Goal: Task Accomplishment & Management: Use online tool/utility

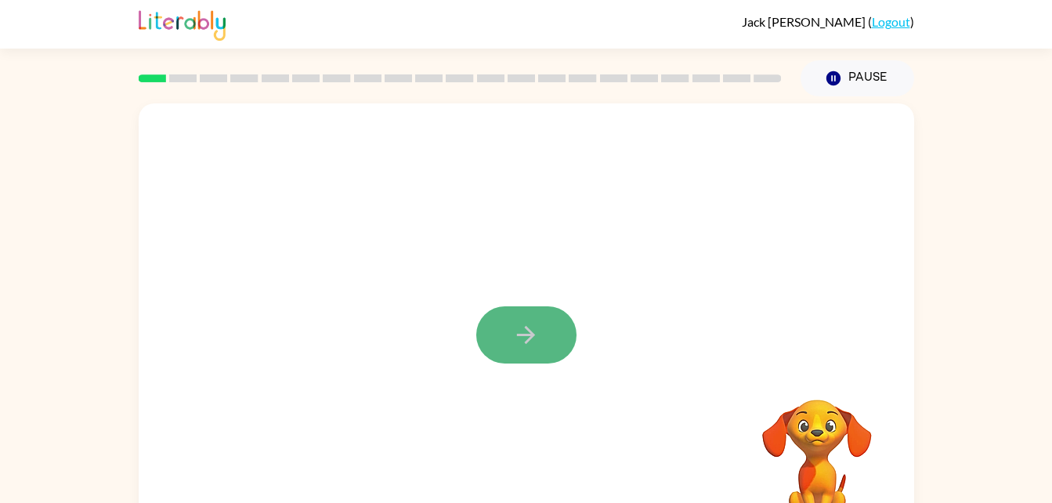
click at [547, 330] on button "button" at bounding box center [526, 334] width 100 height 57
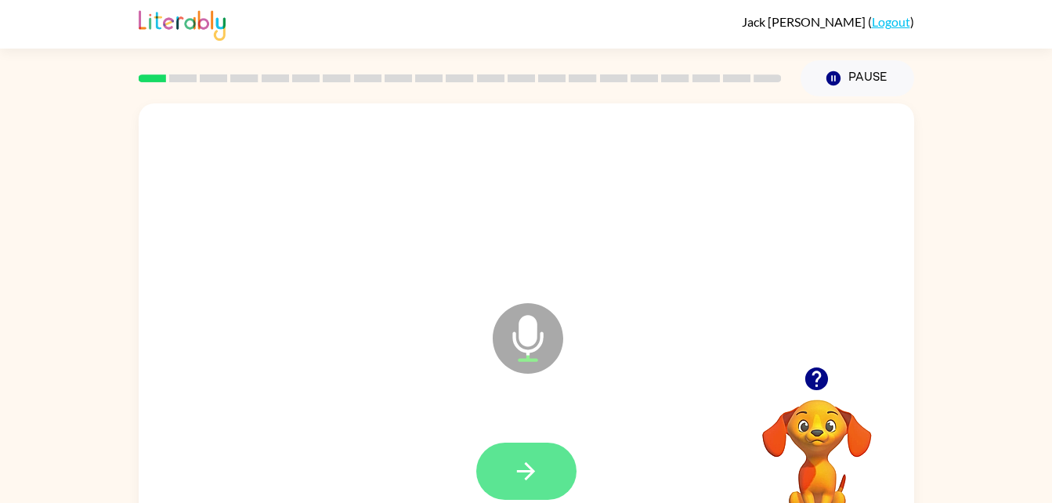
click at [543, 483] on button "button" at bounding box center [526, 471] width 100 height 57
click at [540, 465] on button "button" at bounding box center [526, 471] width 100 height 57
click at [514, 468] on icon "button" at bounding box center [525, 470] width 27 height 27
click at [529, 444] on button "button" at bounding box center [526, 471] width 100 height 57
click at [555, 458] on button "button" at bounding box center [526, 471] width 100 height 57
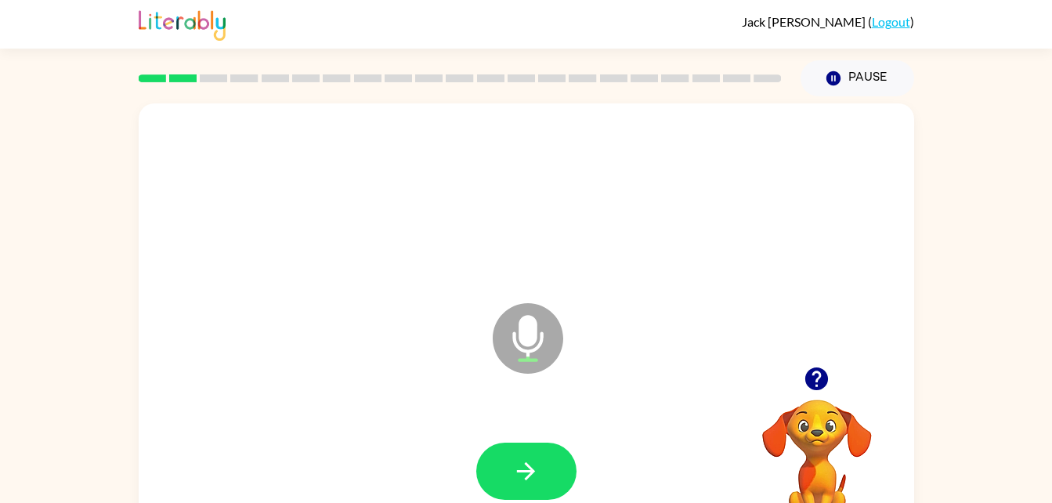
click at [820, 379] on icon "button" at bounding box center [816, 378] width 23 height 23
click at [820, 379] on video "Your browser must support playing .mp4 files to use Literably. Please try using…" at bounding box center [817, 453] width 157 height 157
click at [815, 407] on video "Your browser must support playing .mp4 files to use Literably. Please try using…" at bounding box center [817, 453] width 157 height 157
click at [524, 456] on button "button" at bounding box center [526, 471] width 100 height 57
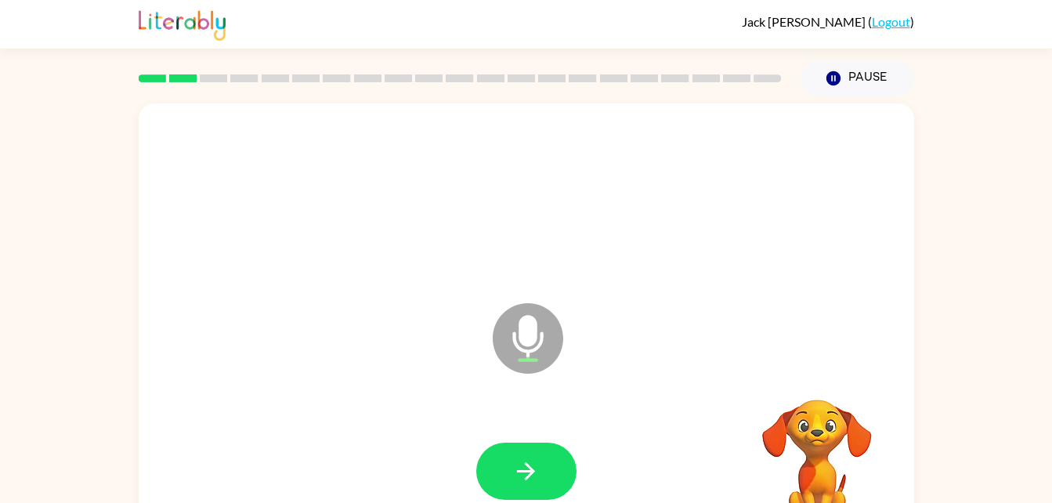
click at [522, 475] on div at bounding box center [526, 471] width 100 height 57
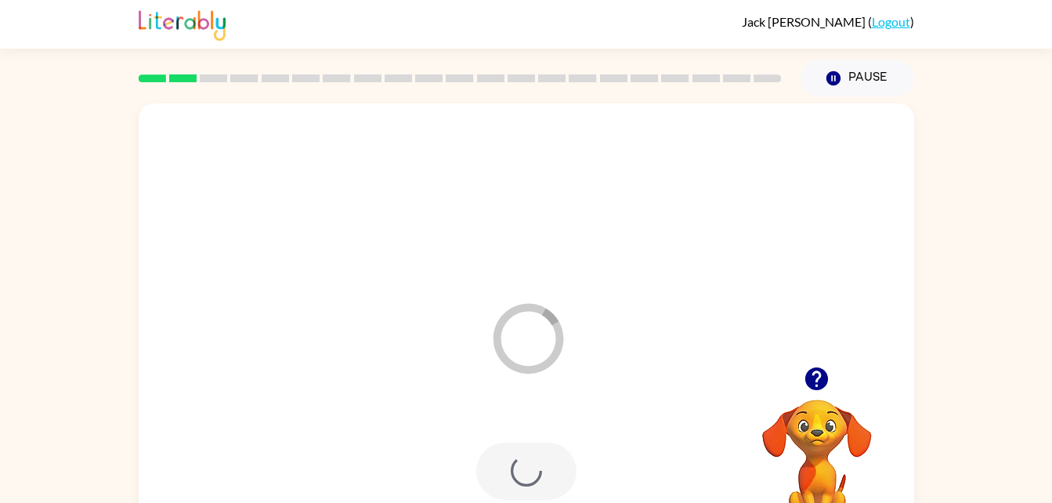
click at [522, 474] on div at bounding box center [526, 471] width 100 height 57
click at [817, 381] on icon "button" at bounding box center [816, 378] width 27 height 27
drag, startPoint x: 817, startPoint y: 381, endPoint x: 701, endPoint y: 389, distance: 116.2
click at [701, 389] on icon "Microphone The Microphone is here when it is your turn to talk" at bounding box center [606, 357] width 235 height 117
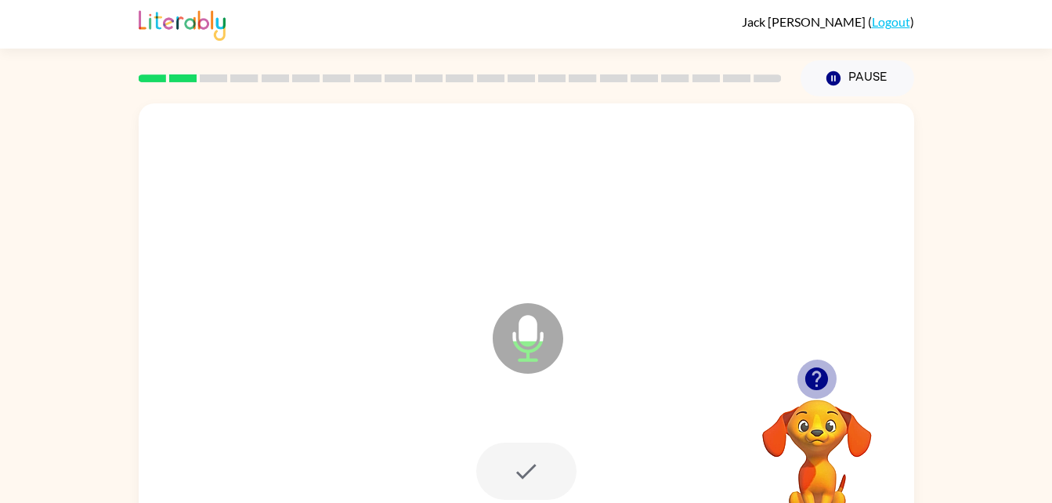
click at [822, 381] on icon "button" at bounding box center [816, 378] width 23 height 23
click at [820, 371] on icon "button" at bounding box center [816, 378] width 23 height 23
click at [819, 372] on icon "button" at bounding box center [816, 378] width 27 height 27
drag, startPoint x: 819, startPoint y: 378, endPoint x: 795, endPoint y: 389, distance: 26.6
click at [795, 389] on div at bounding box center [817, 379] width 157 height 40
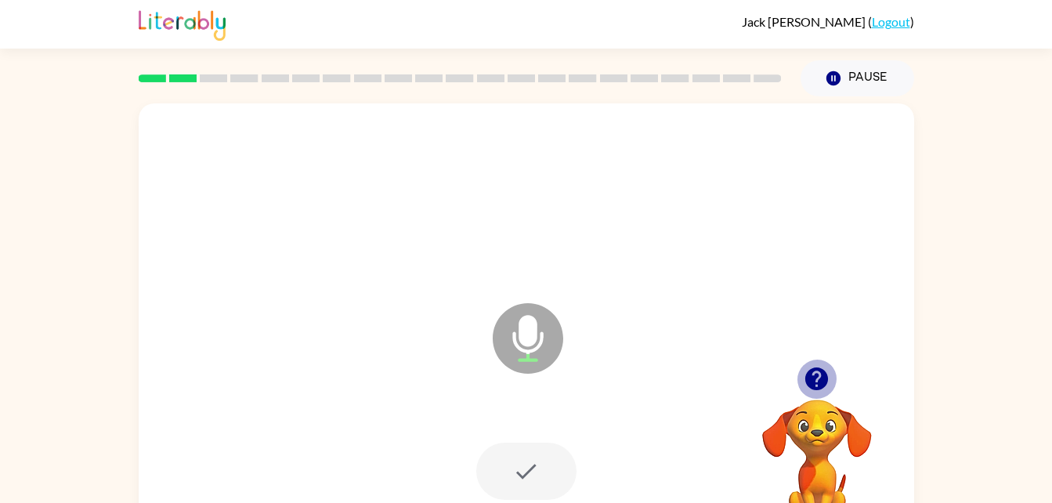
click at [812, 378] on icon "button" at bounding box center [816, 378] width 23 height 23
click at [816, 385] on icon "button" at bounding box center [816, 378] width 23 height 23
click at [517, 450] on div at bounding box center [526, 471] width 100 height 57
click at [818, 382] on icon "button" at bounding box center [816, 378] width 23 height 23
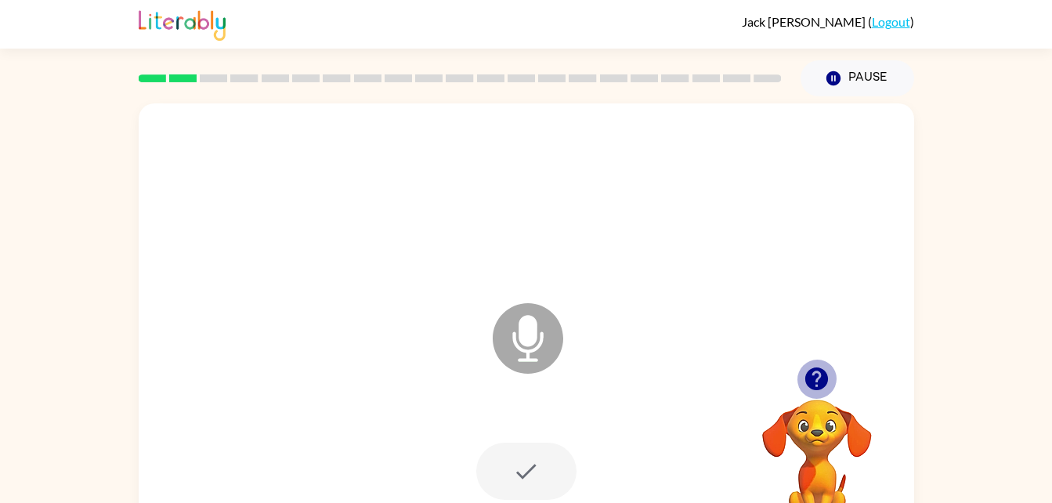
click at [812, 377] on icon "button" at bounding box center [816, 378] width 23 height 23
click at [816, 383] on icon "button" at bounding box center [816, 378] width 23 height 23
click at [819, 380] on icon "button" at bounding box center [816, 378] width 23 height 23
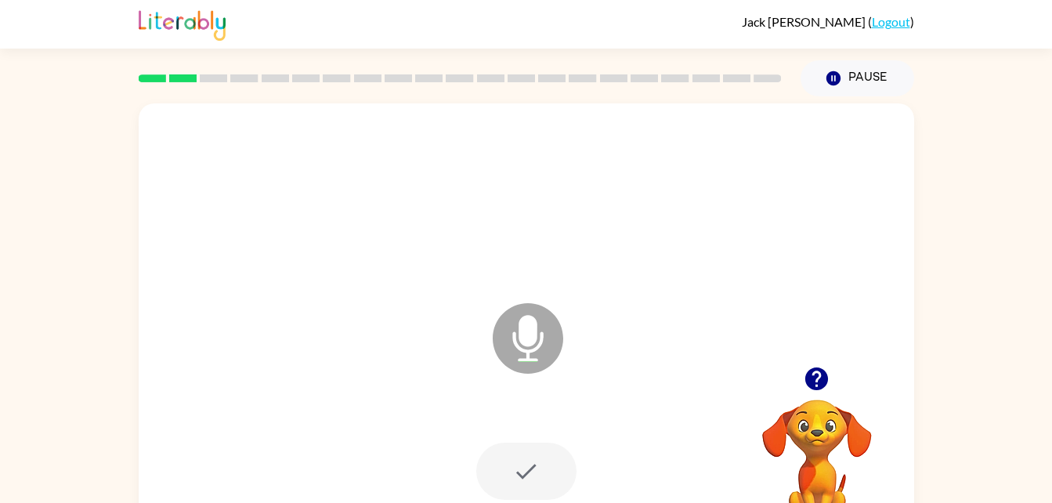
click at [819, 380] on icon "button" at bounding box center [816, 378] width 23 height 23
click at [819, 380] on video "Your browser must support playing .mp4 files to use Literably. Please try using…" at bounding box center [817, 453] width 157 height 157
click at [814, 380] on icon "button" at bounding box center [816, 378] width 23 height 23
click at [815, 376] on icon "button" at bounding box center [816, 378] width 23 height 23
click at [817, 374] on icon "button" at bounding box center [816, 378] width 23 height 23
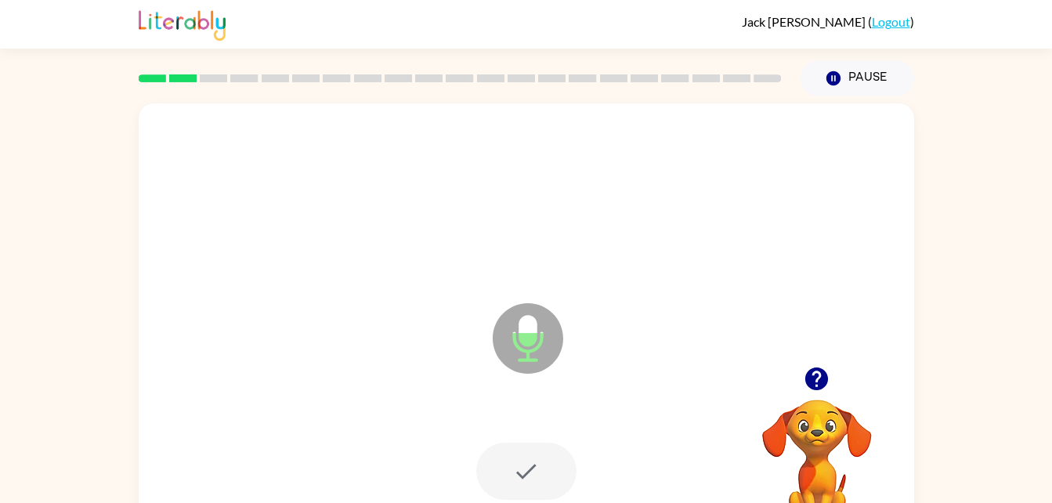
click at [797, 436] on video "Your browser must support playing .mp4 files to use Literably. Please try using…" at bounding box center [817, 453] width 157 height 157
click at [507, 342] on icon at bounding box center [528, 338] width 70 height 70
click at [526, 338] on icon "Microphone The Microphone is here when it is your turn to talk" at bounding box center [606, 357] width 235 height 117
click at [524, 334] on icon "Microphone The Microphone is here when it is your turn to talk" at bounding box center [606, 357] width 235 height 117
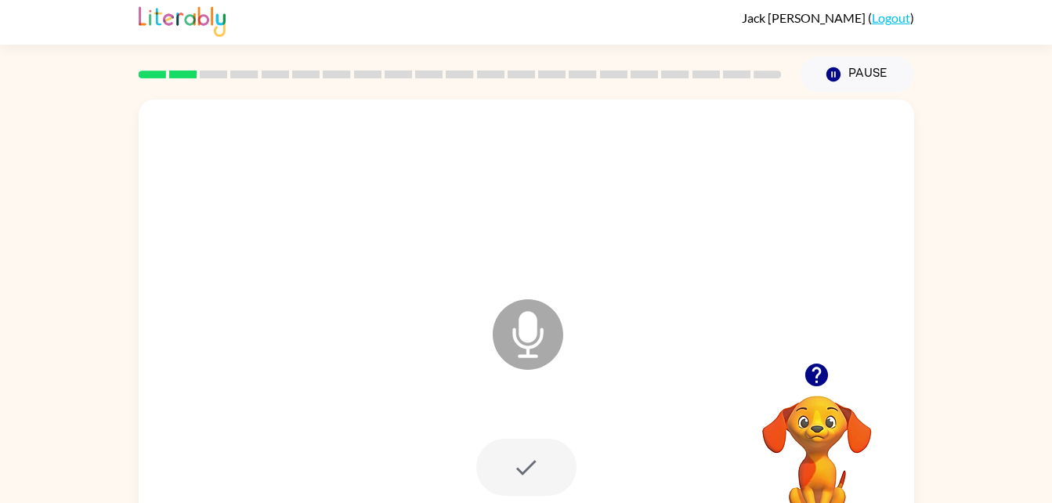
click at [813, 431] on video "Your browser must support playing .mp4 files to use Literably. Please try using…" at bounding box center [817, 449] width 157 height 157
click at [828, 356] on div at bounding box center [817, 375] width 157 height 40
click at [819, 387] on icon "button" at bounding box center [816, 374] width 27 height 27
click at [805, 460] on video "Your browser must support playing .mp4 files to use Literably. Please try using…" at bounding box center [817, 449] width 157 height 157
click at [812, 384] on icon "button" at bounding box center [816, 374] width 23 height 23
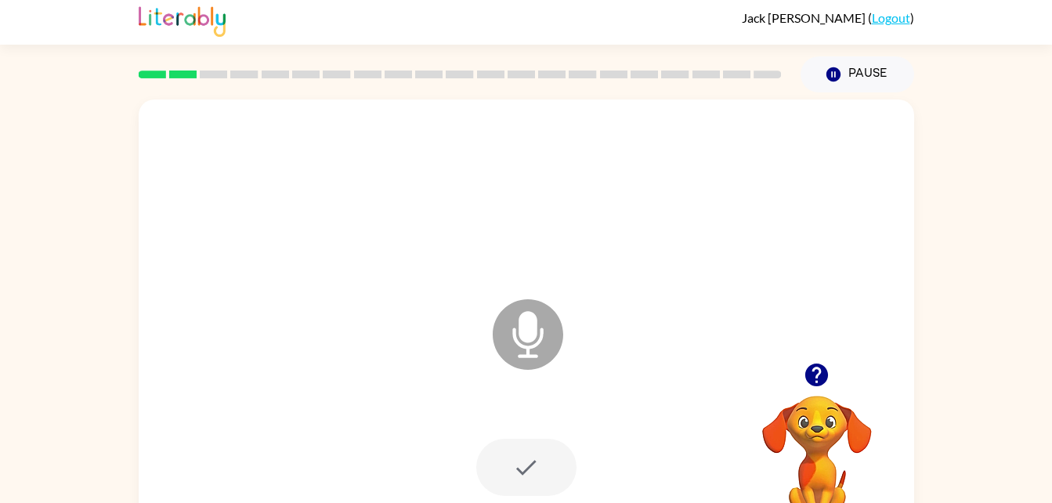
click at [815, 379] on icon "button" at bounding box center [816, 374] width 23 height 23
click at [526, 325] on icon "Microphone The Microphone is here when it is your turn to talk" at bounding box center [606, 353] width 235 height 117
click at [806, 383] on icon "button" at bounding box center [816, 374] width 27 height 27
click at [817, 353] on div "Microphone The Microphone is here when it is your turn to talk" at bounding box center [526, 322] width 775 height 447
click at [808, 372] on video "Your browser must support playing .mp4 files to use Literably. Please try using…" at bounding box center [817, 449] width 157 height 157
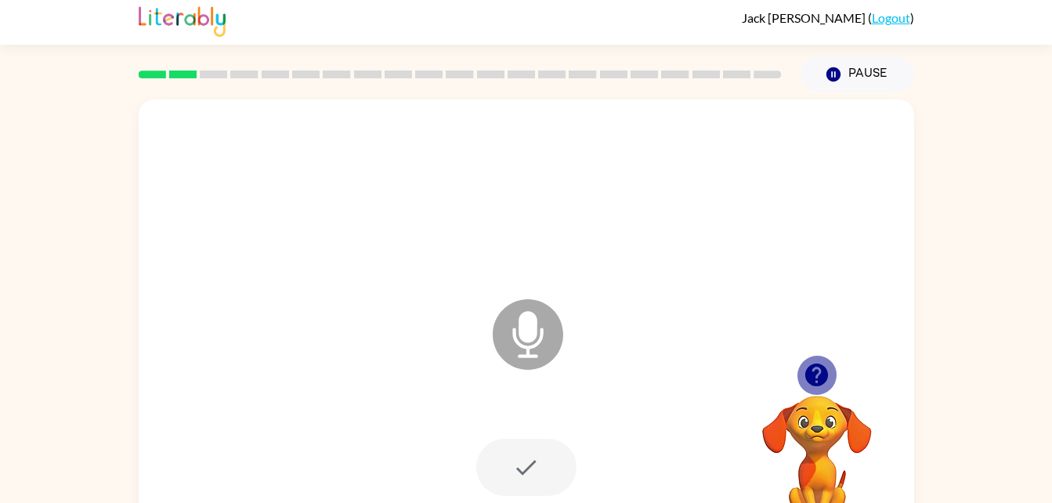
click at [801, 436] on video "Your browser must support playing .mp4 files to use Literably. Please try using…" at bounding box center [817, 449] width 157 height 157
click at [794, 438] on video "Your browser must support playing .mp4 files to use Literably. Please try using…" at bounding box center [817, 449] width 157 height 157
click at [497, 352] on icon "Microphone The Microphone is here when it is your turn to talk" at bounding box center [606, 353] width 235 height 117
click at [809, 366] on icon "button" at bounding box center [816, 374] width 27 height 27
click at [364, 314] on div "Microphone The Microphone is here when it is your turn to talk" at bounding box center [488, 295] width 669 height 56
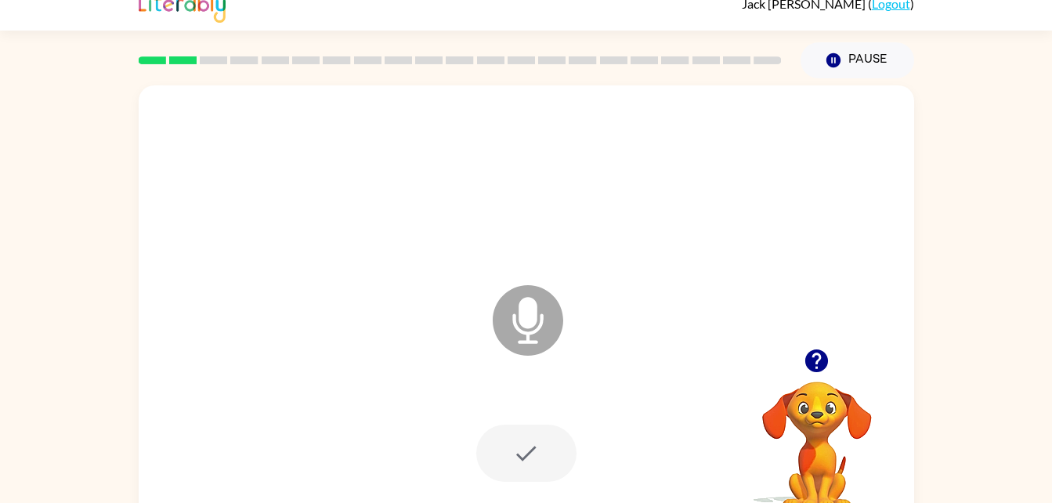
scroll to position [48, 0]
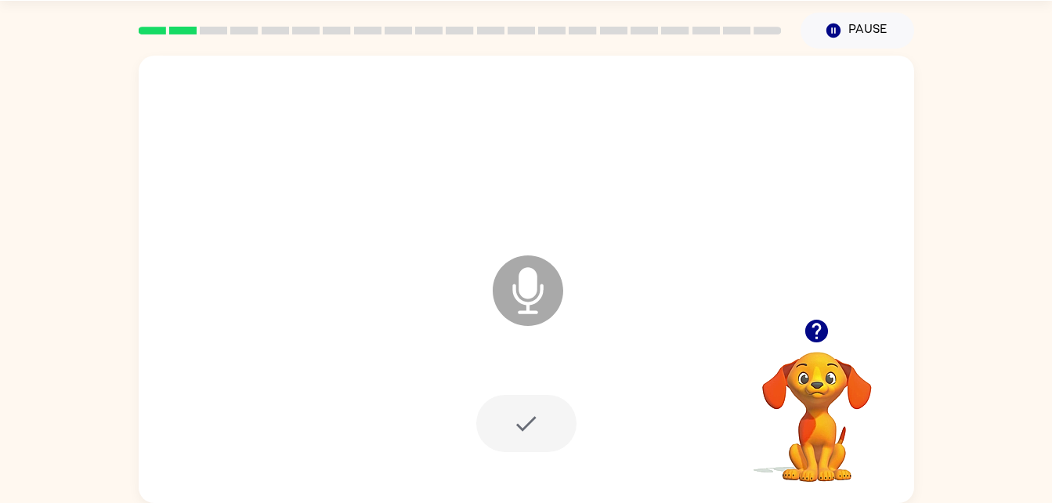
click at [810, 337] on icon "button" at bounding box center [816, 331] width 23 height 23
click at [194, 46] on div at bounding box center [460, 30] width 662 height 55
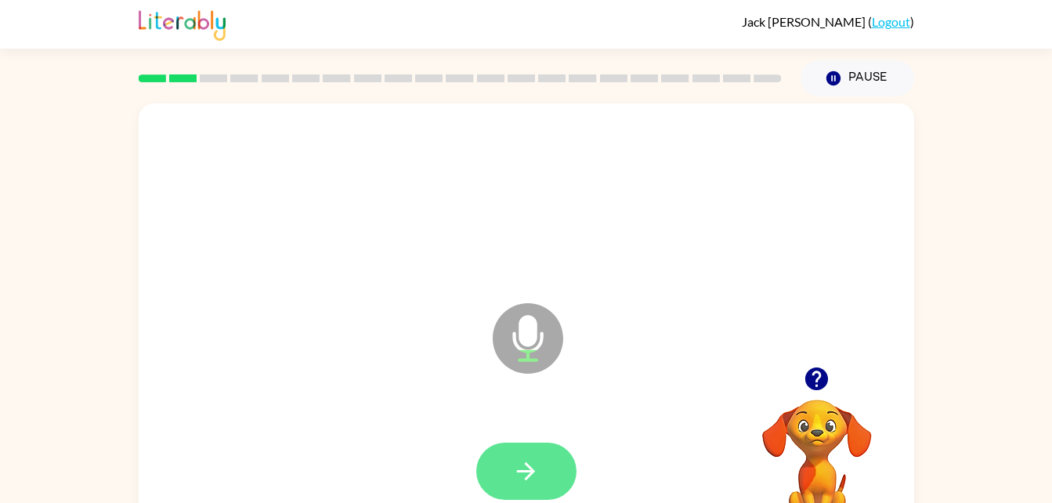
click at [506, 469] on button "button" at bounding box center [526, 471] width 100 height 57
click at [516, 465] on icon "button" at bounding box center [525, 470] width 27 height 27
click at [509, 471] on button "button" at bounding box center [526, 471] width 100 height 57
click at [510, 459] on button "button" at bounding box center [526, 471] width 100 height 57
click at [510, 444] on button "button" at bounding box center [526, 471] width 100 height 57
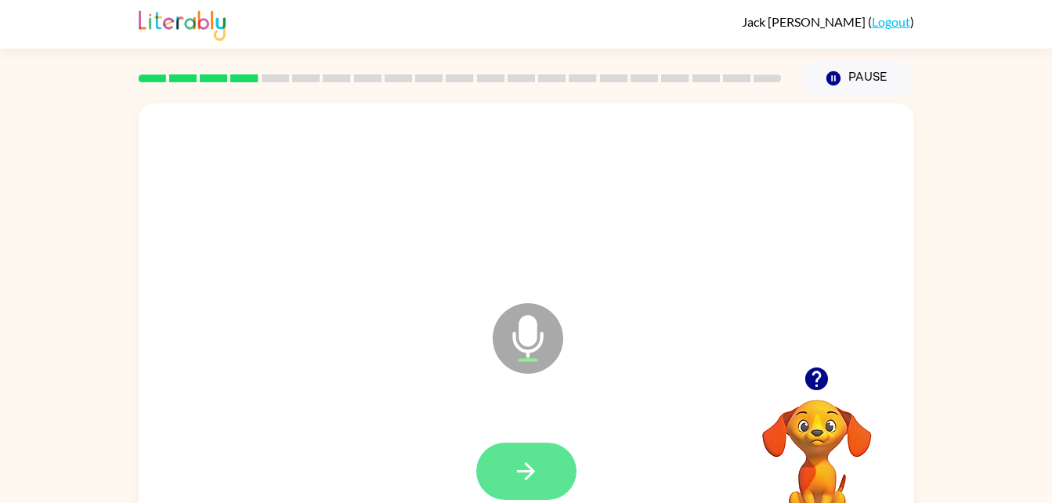
click at [504, 468] on button "button" at bounding box center [526, 471] width 100 height 57
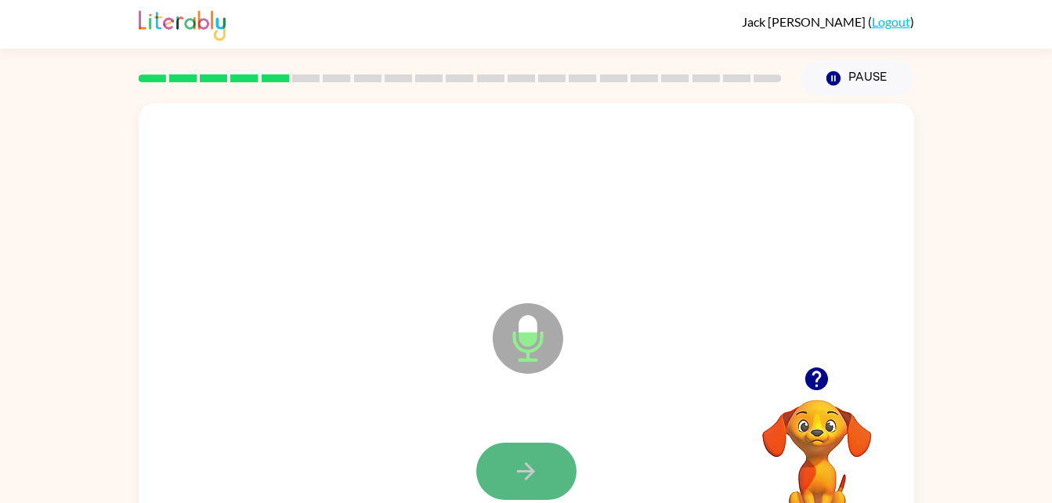
click at [522, 467] on icon "button" at bounding box center [525, 470] width 27 height 27
click at [521, 489] on button "button" at bounding box center [526, 471] width 100 height 57
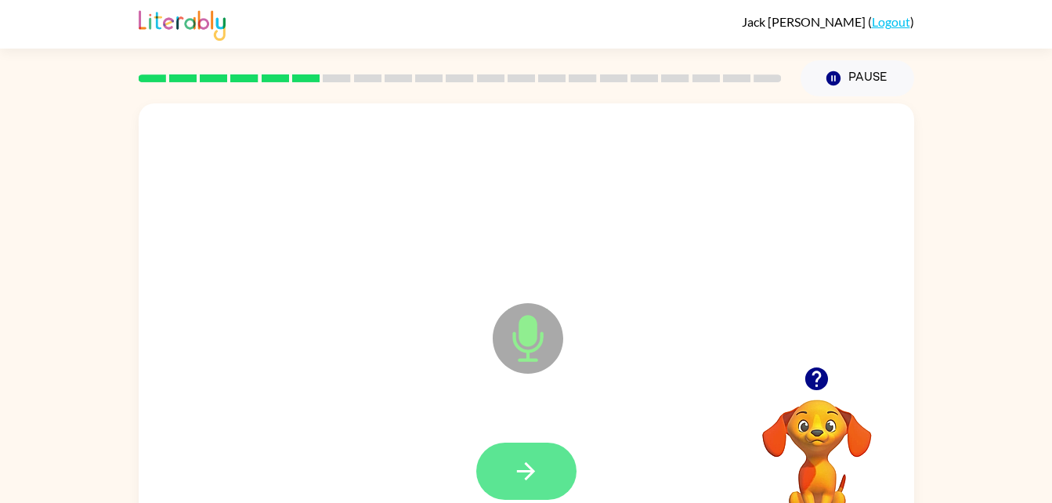
click at [518, 480] on icon "button" at bounding box center [525, 470] width 27 height 27
click at [516, 480] on icon "button" at bounding box center [525, 470] width 27 height 27
click at [561, 472] on button "button" at bounding box center [526, 471] width 100 height 57
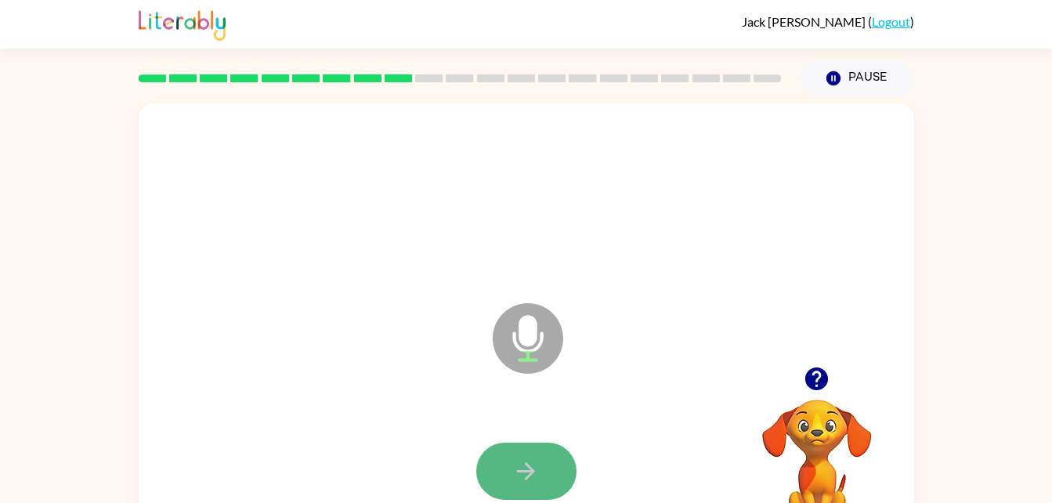
click at [556, 477] on button "button" at bounding box center [526, 471] width 100 height 57
click at [797, 427] on video "Your browser must support playing .mp4 files to use Literably. Please try using…" at bounding box center [817, 453] width 157 height 157
click at [797, 363] on div at bounding box center [817, 379] width 157 height 40
click at [820, 376] on icon "button" at bounding box center [816, 378] width 27 height 27
click at [533, 474] on icon "button" at bounding box center [525, 470] width 27 height 27
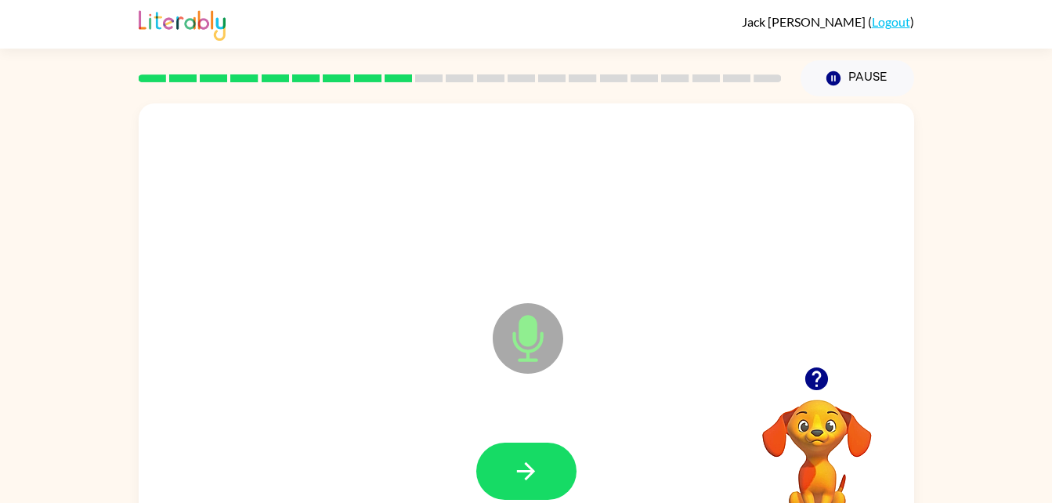
drag, startPoint x: 945, startPoint y: 410, endPoint x: 775, endPoint y: 472, distance: 180.9
click at [775, 472] on video "Your browser must support playing .mp4 files to use Literably. Please try using…" at bounding box center [817, 453] width 157 height 157
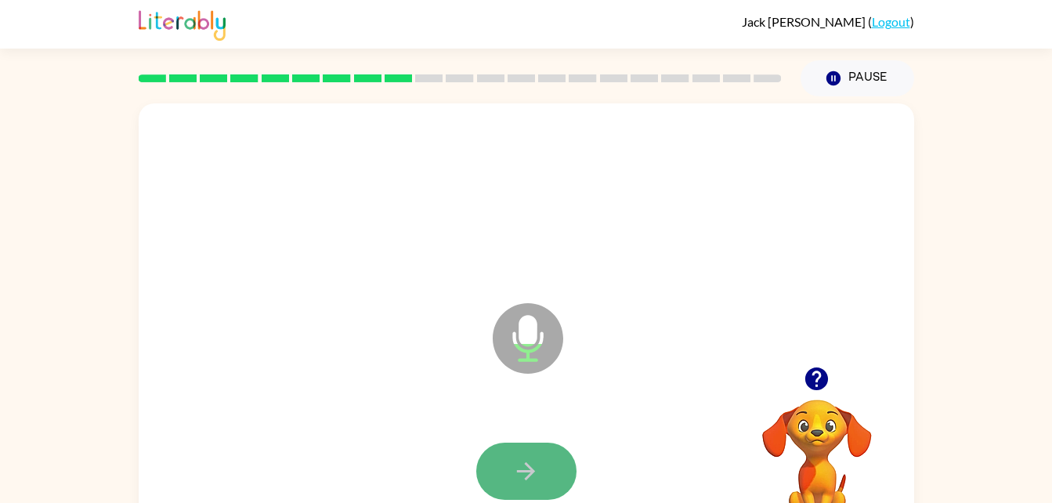
click at [547, 468] on button "button" at bounding box center [526, 471] width 100 height 57
click at [544, 471] on button "button" at bounding box center [526, 471] width 100 height 57
click at [543, 447] on button "button" at bounding box center [526, 471] width 100 height 57
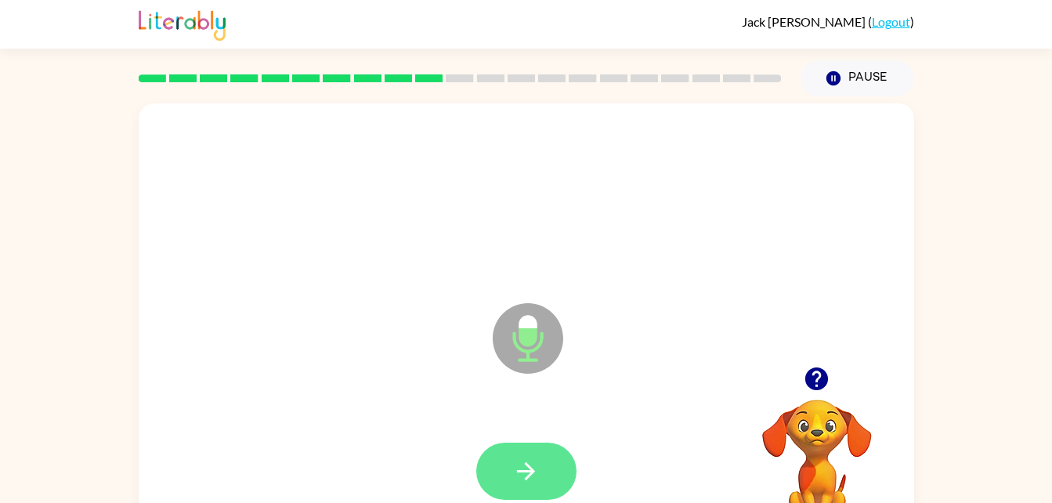
click at [516, 453] on button "button" at bounding box center [526, 471] width 100 height 57
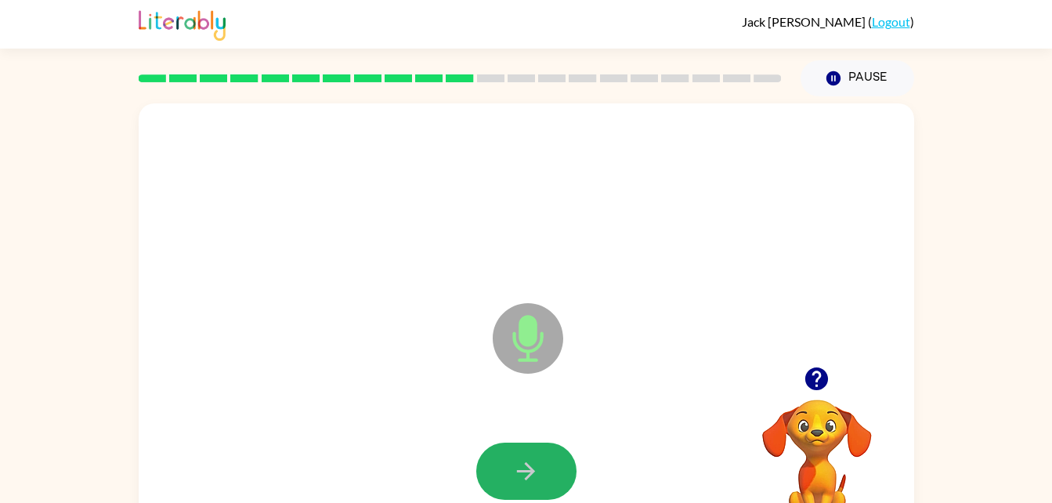
click at [516, 453] on button "button" at bounding box center [526, 471] width 100 height 57
click at [535, 465] on icon "button" at bounding box center [525, 470] width 27 height 27
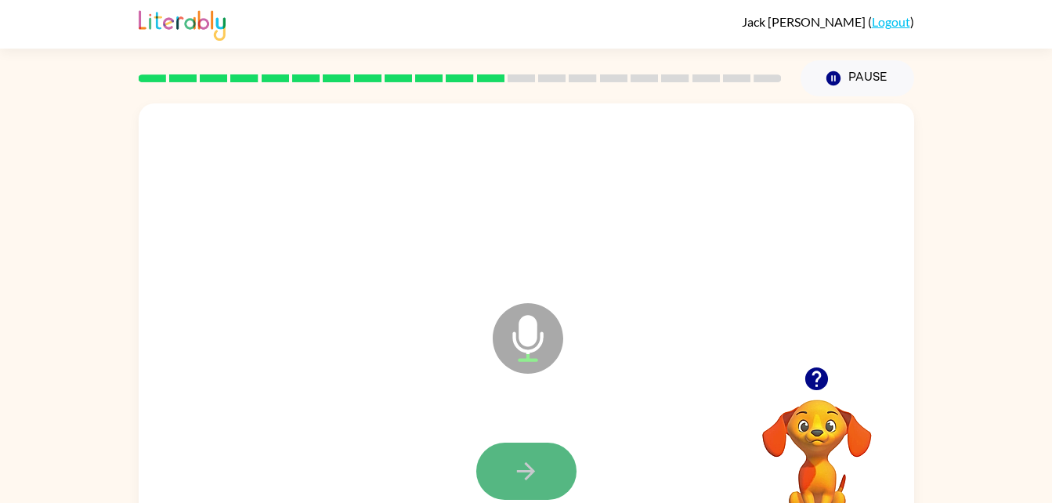
click at [535, 465] on icon "button" at bounding box center [525, 470] width 27 height 27
drag, startPoint x: 535, startPoint y: 465, endPoint x: 512, endPoint y: 470, distance: 23.2
click at [512, 470] on icon "button" at bounding box center [525, 470] width 27 height 27
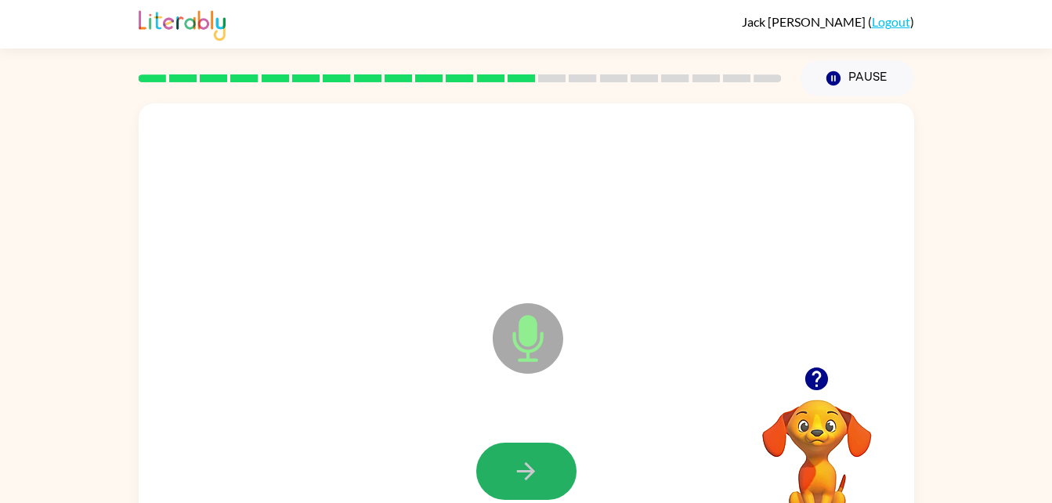
drag, startPoint x: 515, startPoint y: 469, endPoint x: 495, endPoint y: 444, distance: 31.8
click at [495, 444] on button "button" at bounding box center [526, 471] width 100 height 57
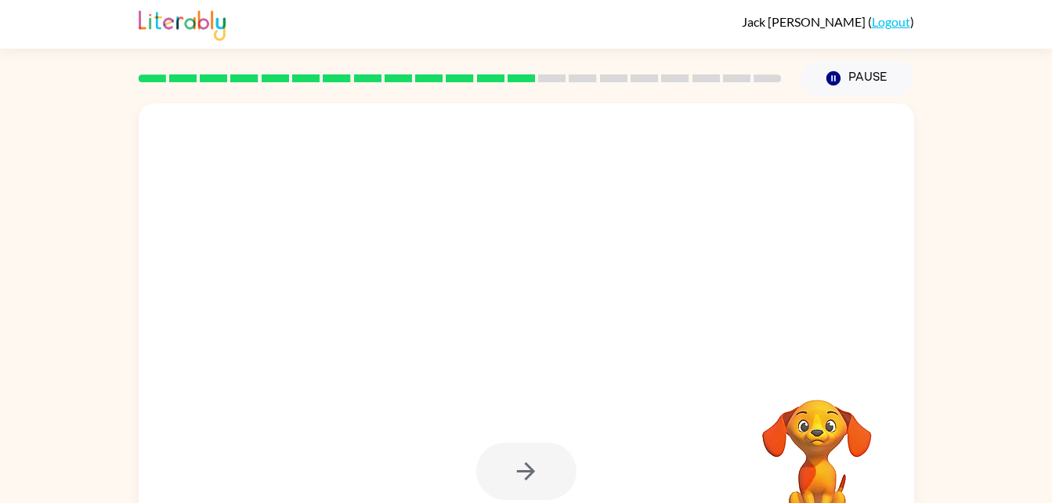
click at [504, 451] on div at bounding box center [526, 471] width 100 height 57
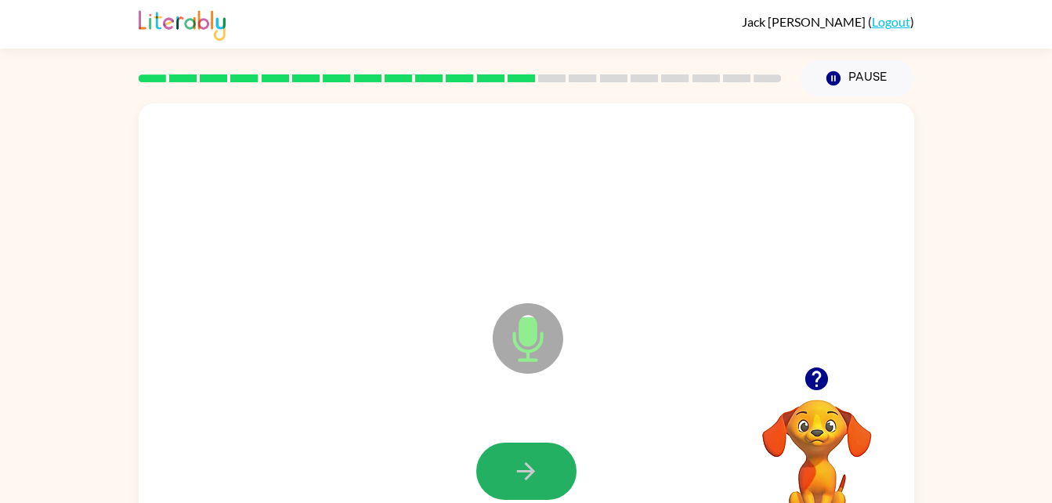
click at [504, 451] on button "button" at bounding box center [526, 471] width 100 height 57
click at [504, 453] on button "button" at bounding box center [526, 471] width 100 height 57
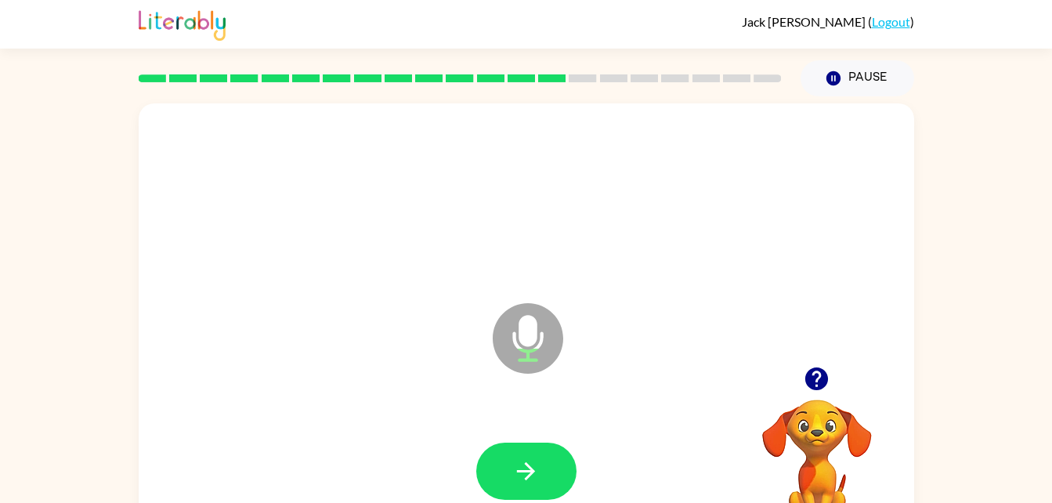
drag, startPoint x: 504, startPoint y: 453, endPoint x: 526, endPoint y: 477, distance: 33.3
click at [526, 477] on icon "button" at bounding box center [526, 471] width 18 height 18
drag, startPoint x: 525, startPoint y: 472, endPoint x: 472, endPoint y: 474, distance: 53.3
click at [472, 474] on div at bounding box center [526, 471] width 744 height 128
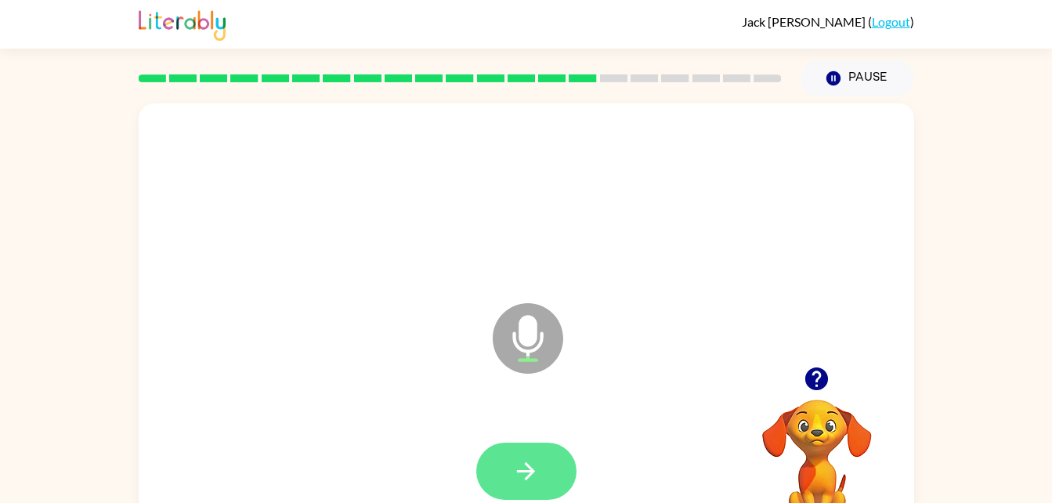
click at [494, 474] on button "button" at bounding box center [526, 471] width 100 height 57
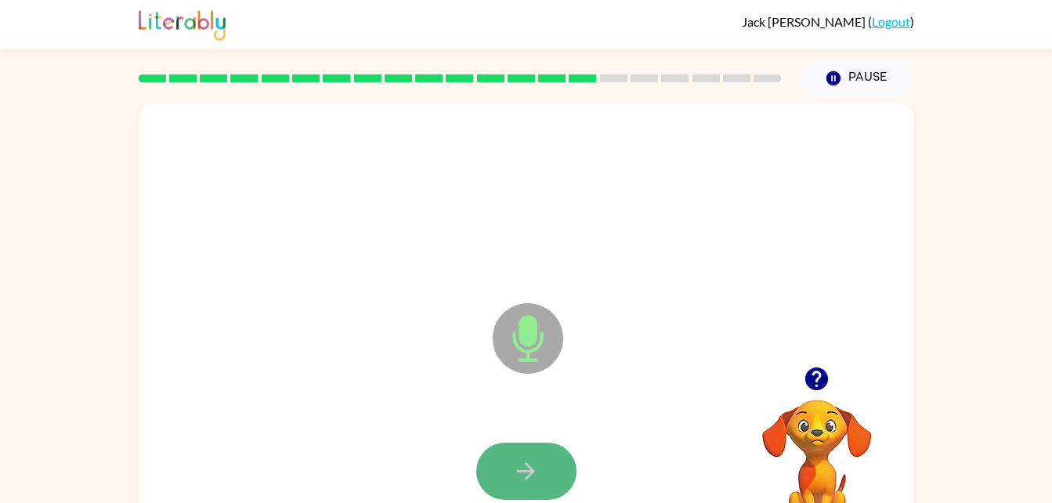
click at [519, 465] on icon "button" at bounding box center [525, 470] width 27 height 27
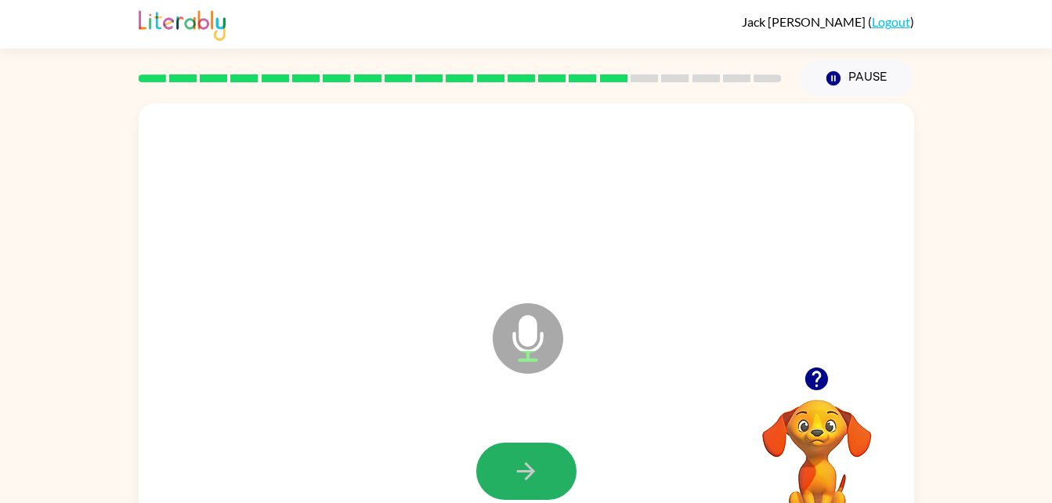
click at [519, 465] on icon "button" at bounding box center [525, 470] width 27 height 27
drag, startPoint x: 519, startPoint y: 465, endPoint x: 481, endPoint y: 457, distance: 39.2
click at [481, 457] on button "button" at bounding box center [526, 471] width 100 height 57
click at [486, 462] on button "button" at bounding box center [526, 471] width 100 height 57
click at [540, 457] on button "button" at bounding box center [526, 471] width 100 height 57
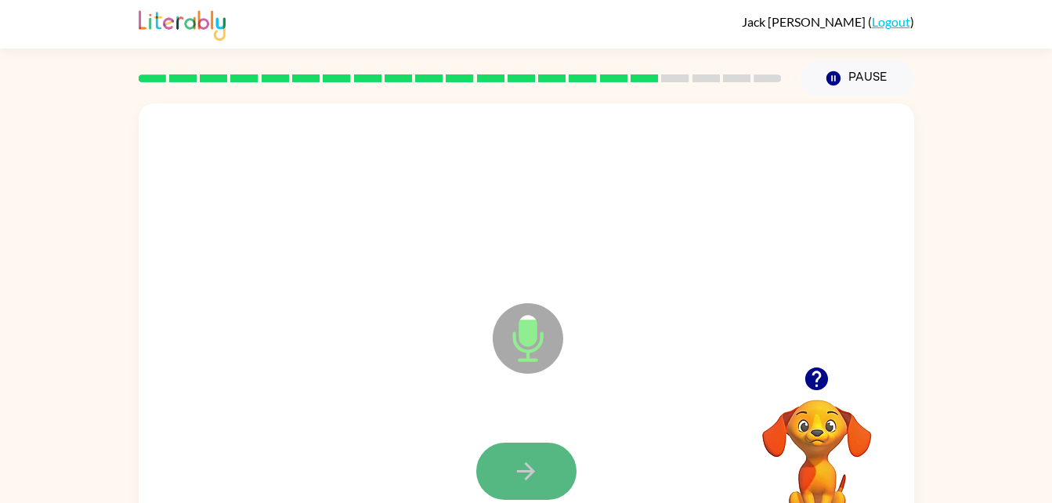
click at [525, 489] on button "button" at bounding box center [526, 471] width 100 height 57
click at [519, 475] on icon "button" at bounding box center [525, 470] width 27 height 27
click at [557, 466] on button "button" at bounding box center [526, 471] width 100 height 57
drag, startPoint x: 557, startPoint y: 466, endPoint x: 549, endPoint y: 470, distance: 8.8
click at [549, 470] on button "button" at bounding box center [526, 471] width 100 height 57
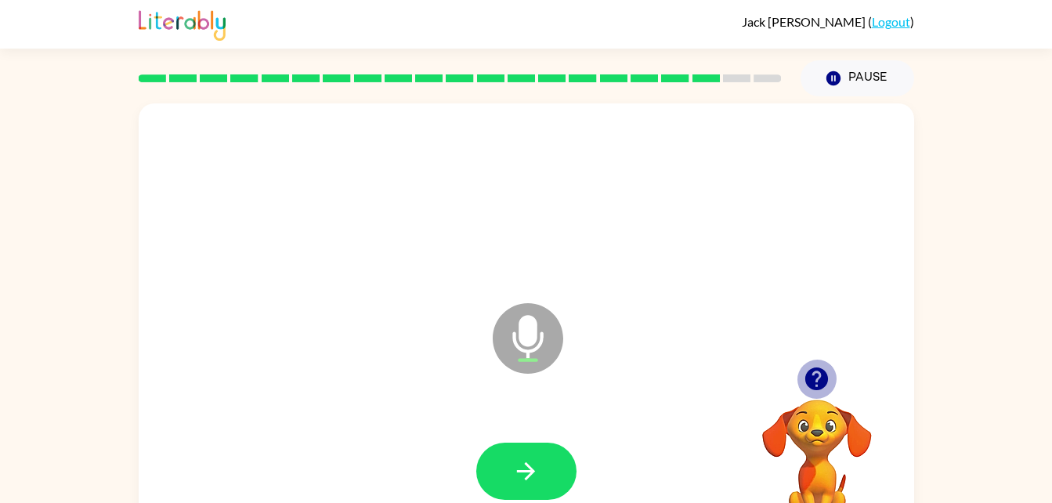
click at [813, 385] on icon "button" at bounding box center [816, 378] width 23 height 23
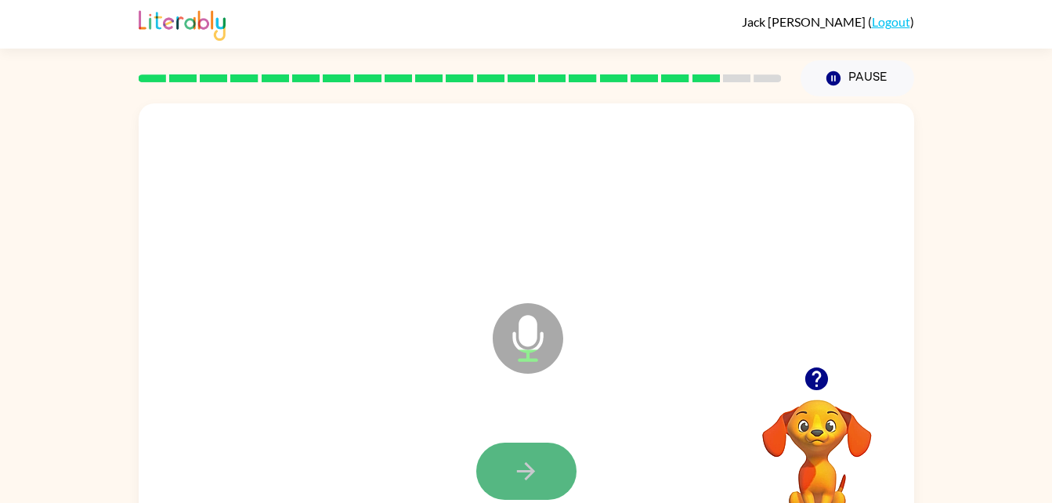
click at [537, 467] on icon "button" at bounding box center [525, 470] width 27 height 27
drag, startPoint x: 537, startPoint y: 463, endPoint x: 511, endPoint y: 468, distance: 26.3
click at [511, 468] on button "button" at bounding box center [526, 471] width 100 height 57
click at [523, 465] on icon "button" at bounding box center [525, 470] width 27 height 27
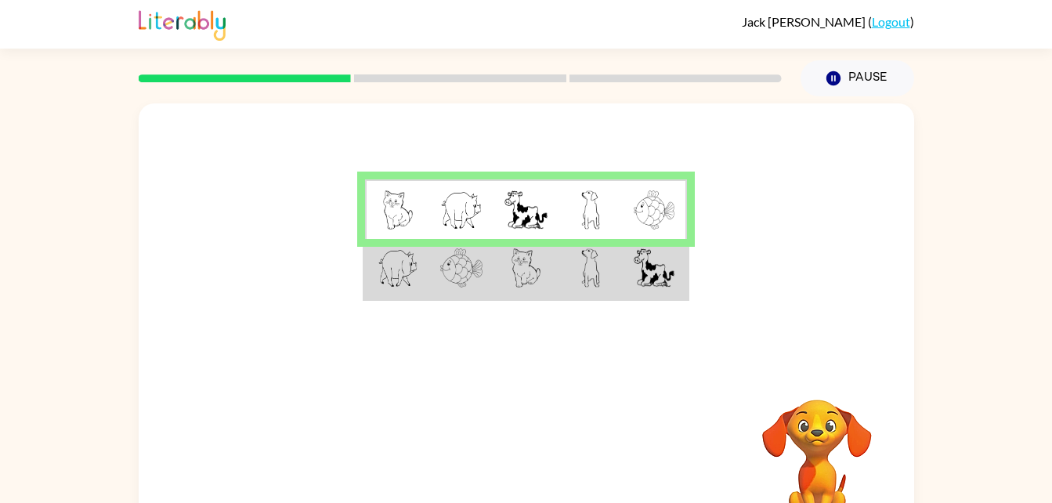
click at [487, 291] on td at bounding box center [461, 269] width 64 height 60
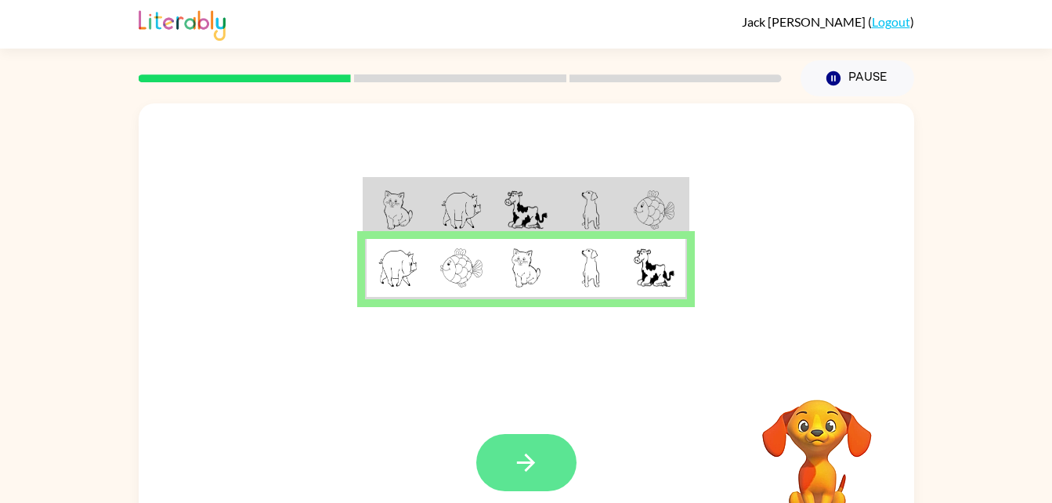
click at [522, 466] on icon "button" at bounding box center [525, 462] width 27 height 27
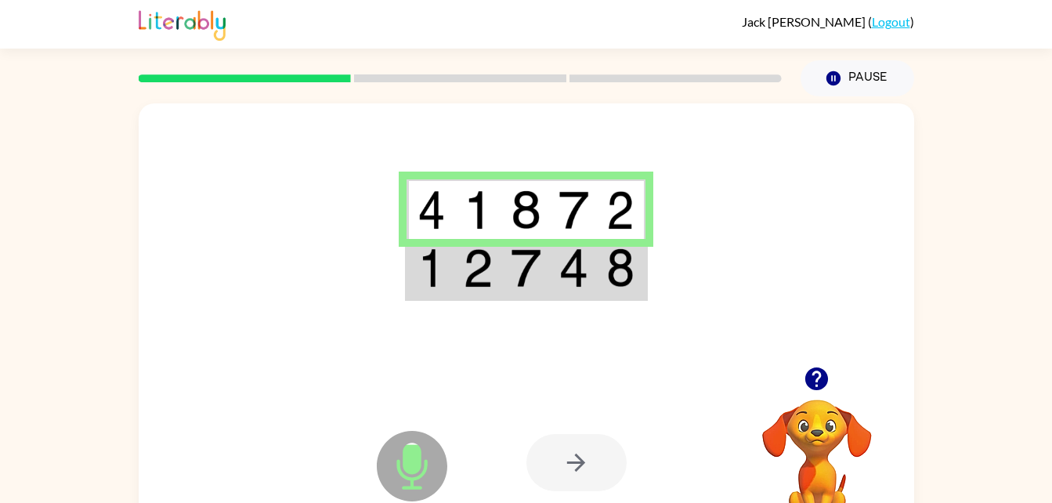
click at [515, 273] on img at bounding box center [526, 267] width 30 height 39
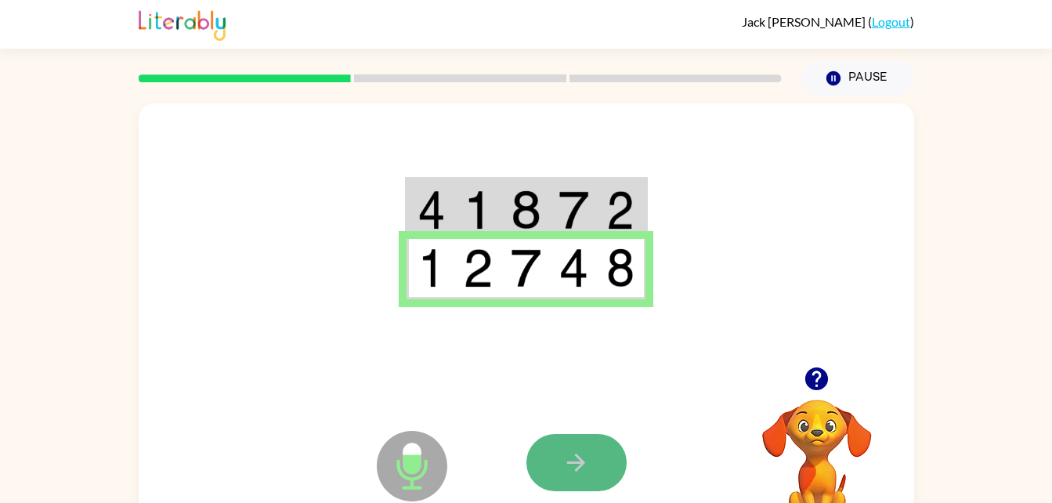
click at [612, 437] on button "button" at bounding box center [576, 462] width 100 height 57
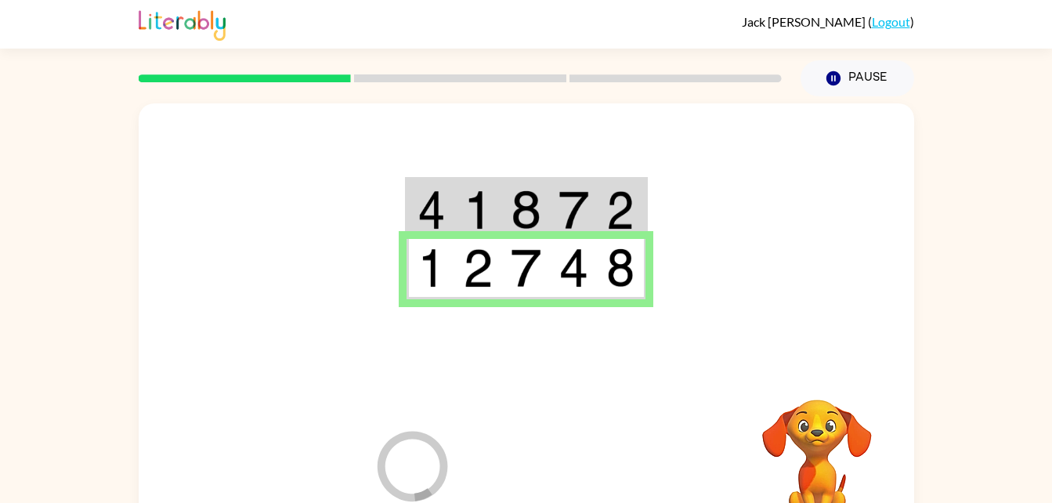
click at [606, 443] on div at bounding box center [641, 462] width 231 height 176
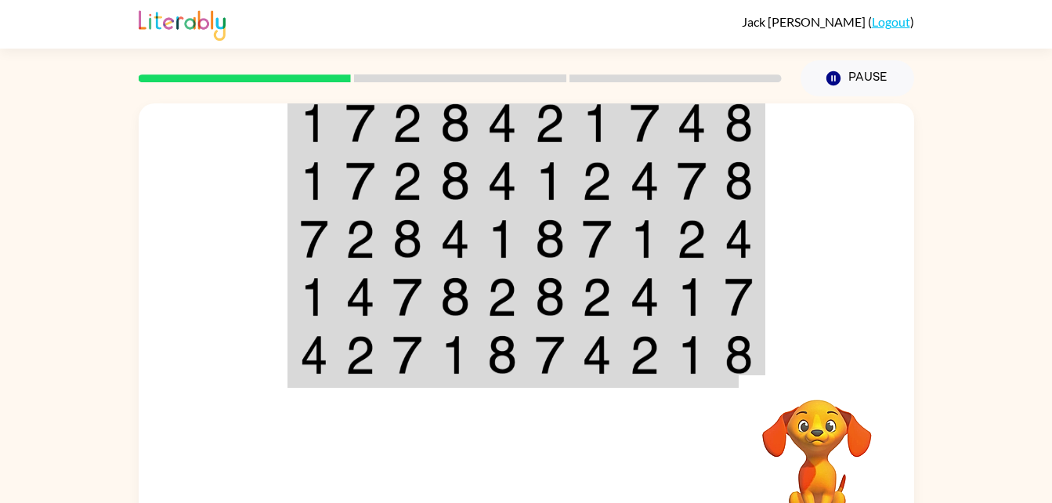
scroll to position [48, 0]
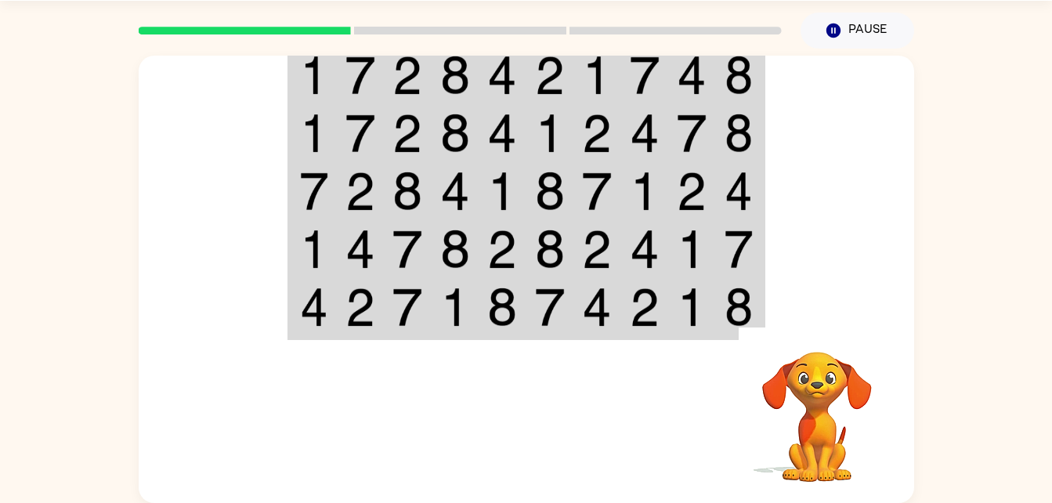
drag, startPoint x: 679, startPoint y: 430, endPoint x: 264, endPoint y: 445, distance: 415.4
click at [264, 445] on div "Your browser must support playing .mp4 files to use Literably. Please try using…" at bounding box center [526, 415] width 775 height 176
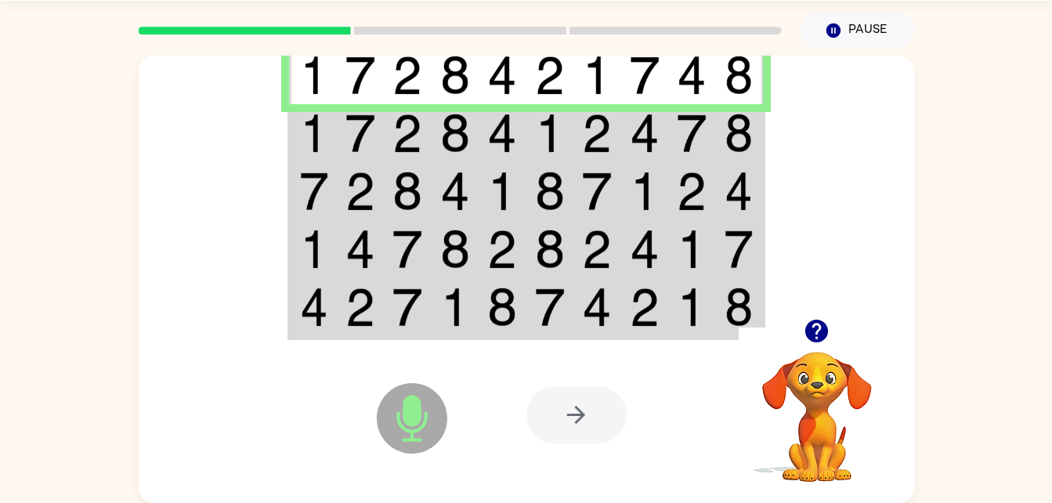
click at [351, 132] on img at bounding box center [360, 133] width 30 height 39
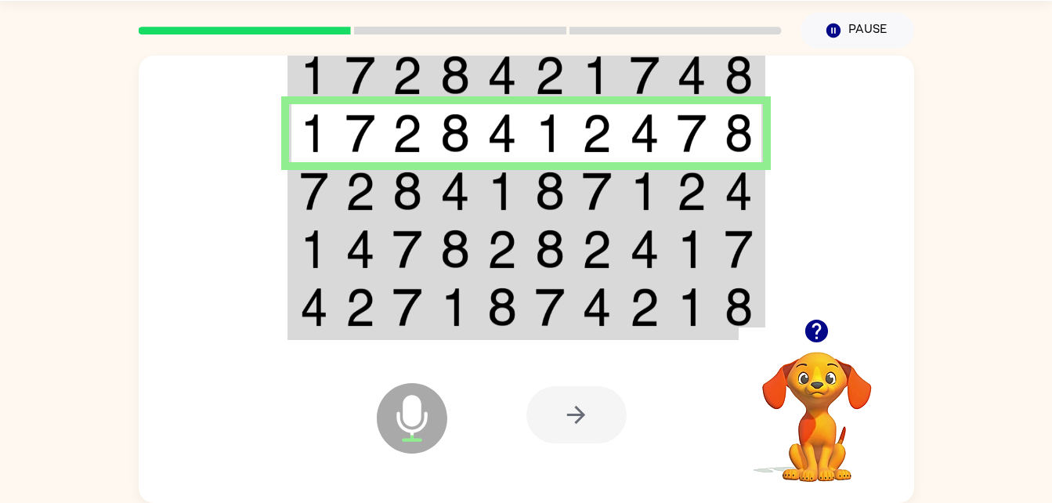
click at [351, 132] on img at bounding box center [360, 133] width 30 height 39
click at [363, 208] on img at bounding box center [360, 191] width 30 height 39
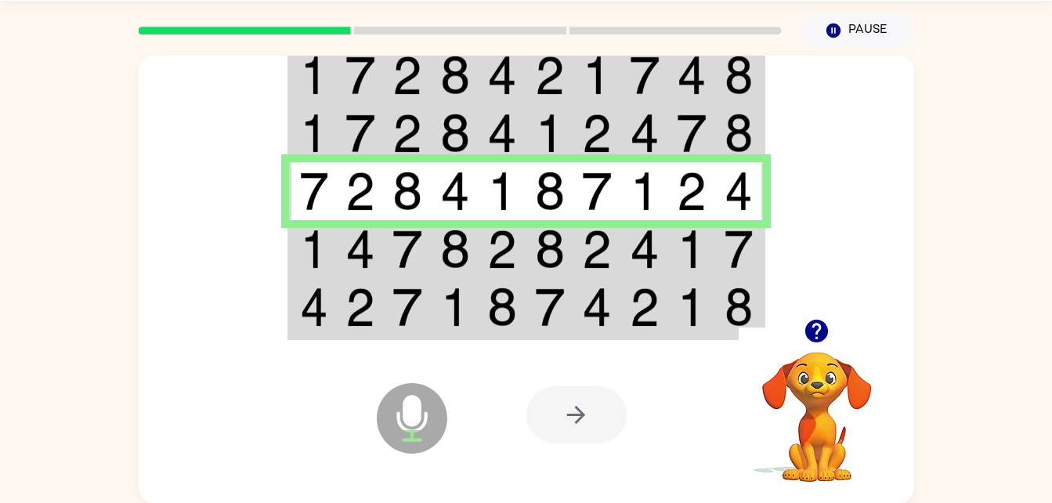
click at [374, 240] on img at bounding box center [360, 249] width 30 height 39
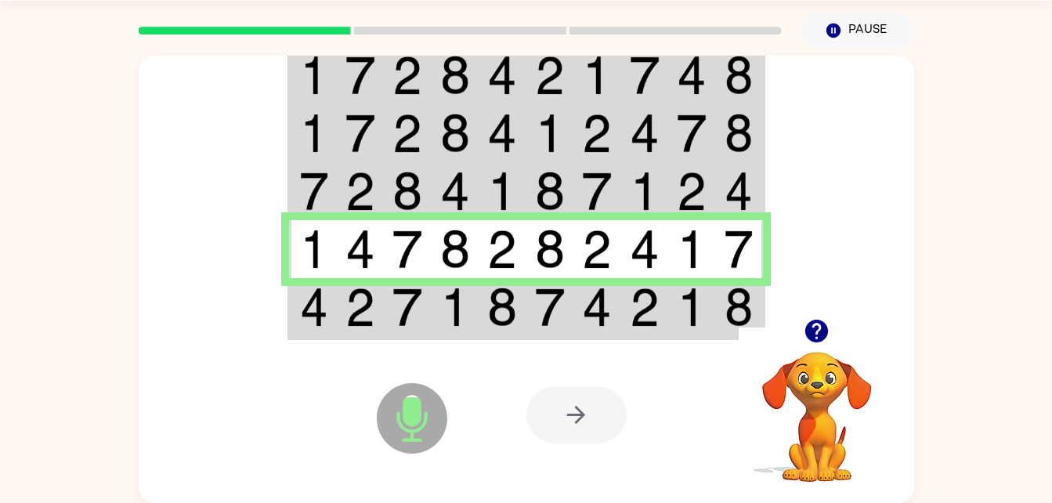
click at [375, 295] on td at bounding box center [361, 308] width 48 height 60
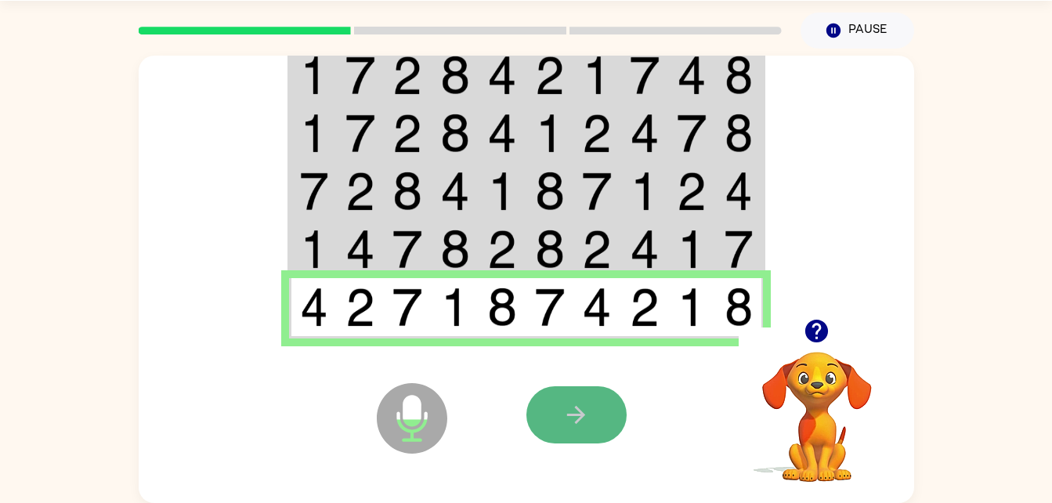
click at [558, 407] on button "button" at bounding box center [576, 414] width 100 height 57
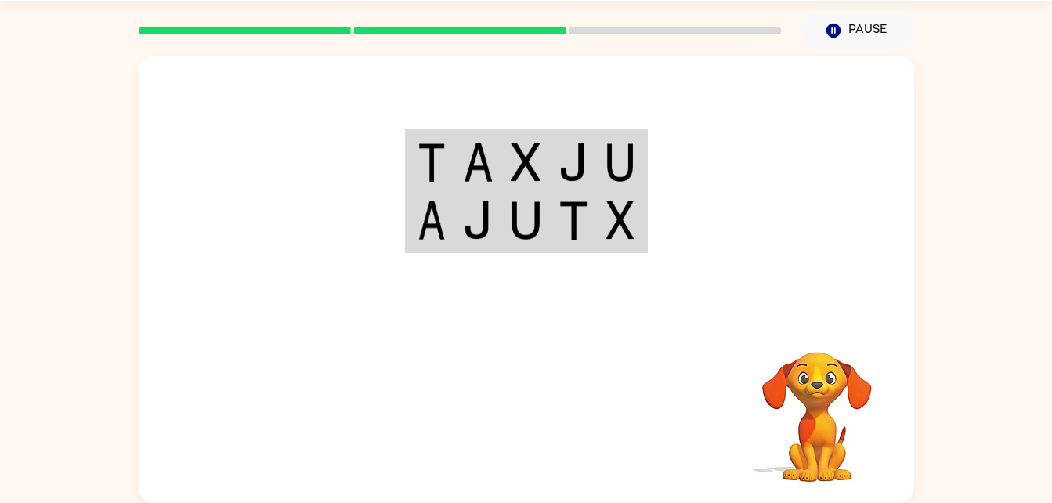
click at [499, 161] on td at bounding box center [478, 162] width 48 height 60
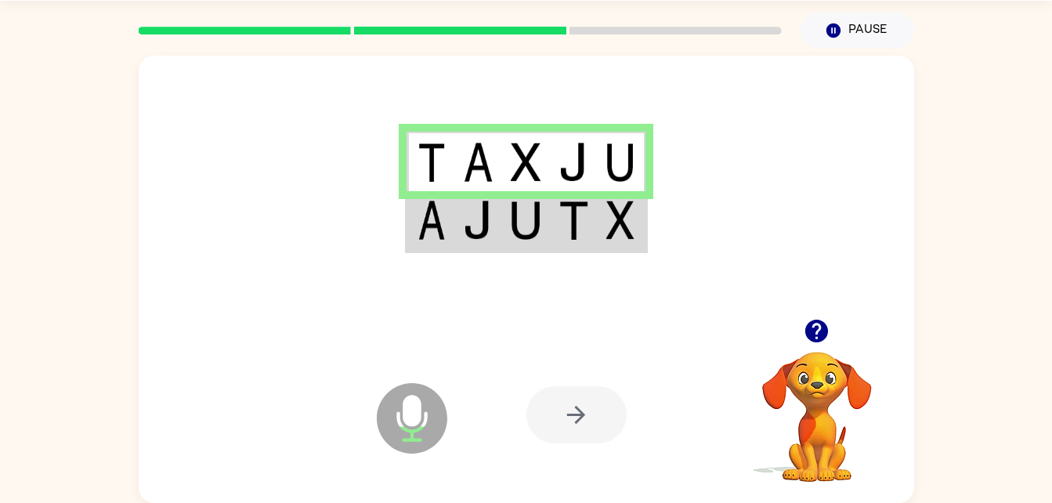
click at [499, 161] on td at bounding box center [478, 162] width 48 height 60
click at [499, 222] on td at bounding box center [478, 221] width 48 height 60
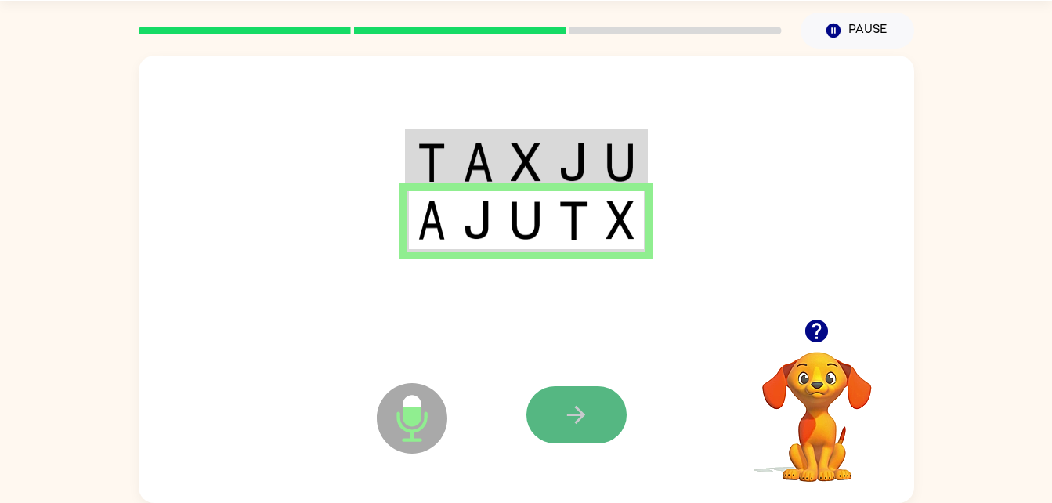
click at [573, 410] on icon "button" at bounding box center [575, 414] width 27 height 27
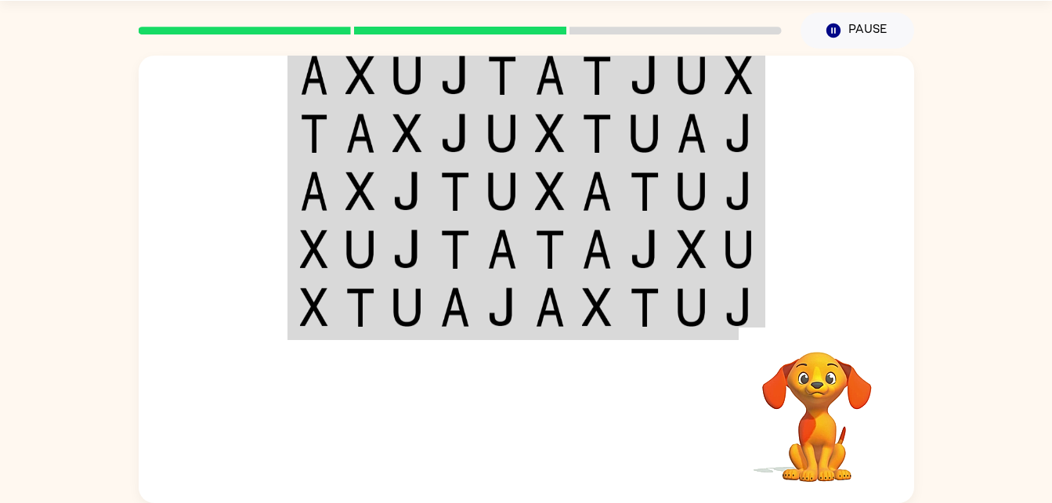
click at [739, 327] on video "Your browser must support playing .mp4 files to use Literably. Please try using…" at bounding box center [817, 405] width 157 height 157
click at [591, 321] on img at bounding box center [597, 306] width 30 height 39
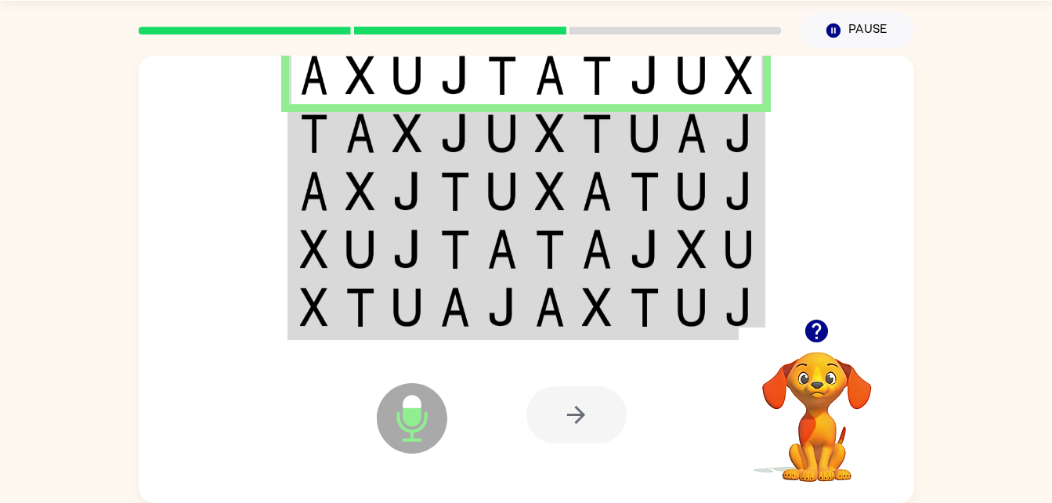
click at [660, 128] on td at bounding box center [645, 133] width 48 height 58
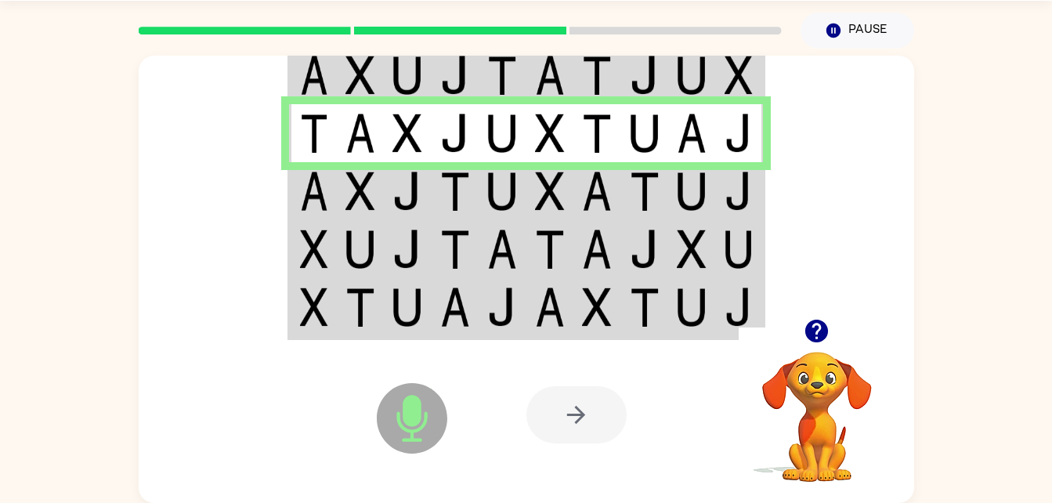
click at [625, 193] on td at bounding box center [645, 191] width 48 height 58
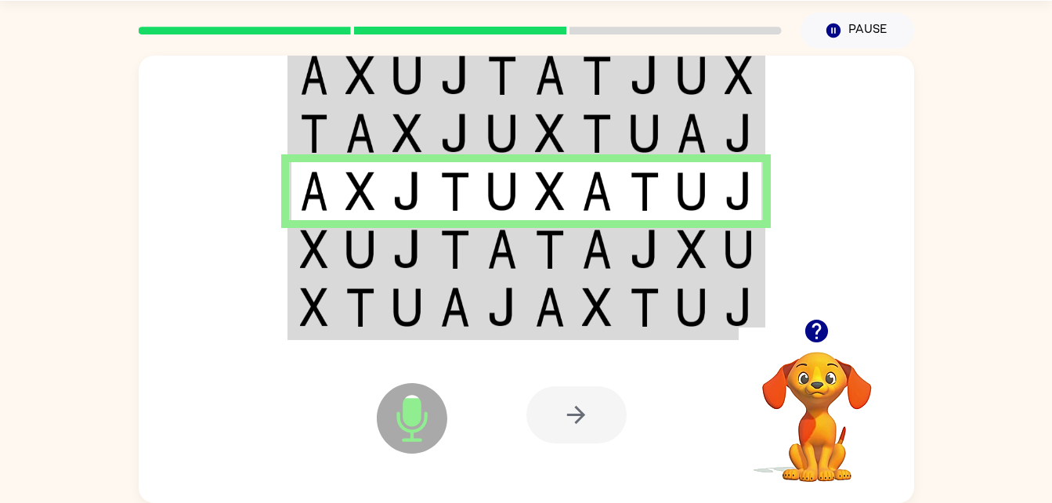
click at [590, 251] on img at bounding box center [597, 249] width 30 height 39
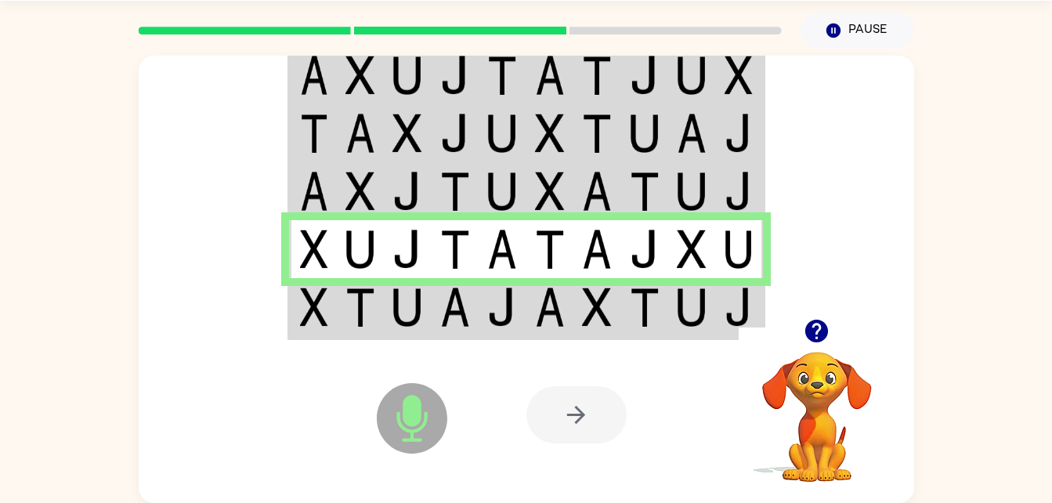
click at [670, 300] on td at bounding box center [692, 308] width 48 height 60
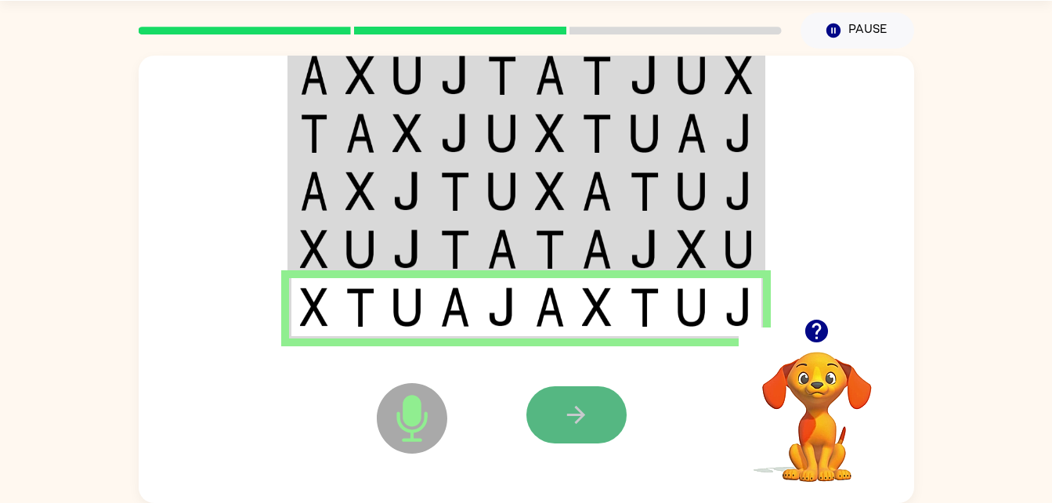
click at [591, 395] on button "button" at bounding box center [576, 414] width 100 height 57
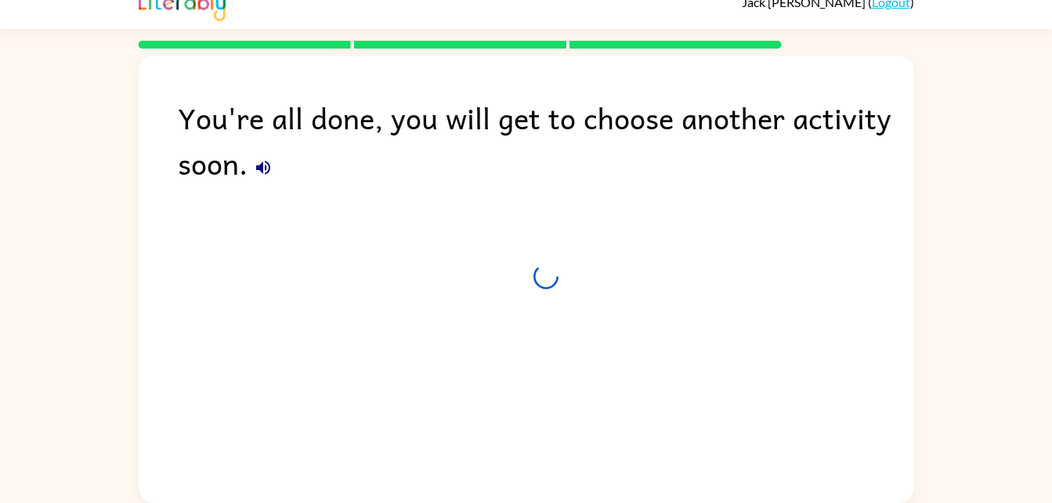
scroll to position [20, 0]
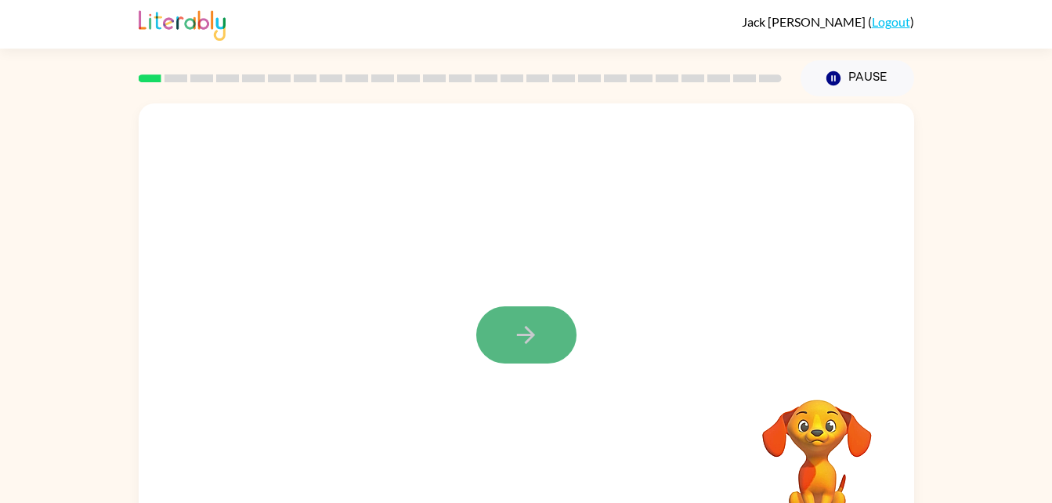
click at [527, 335] on icon "button" at bounding box center [526, 335] width 18 height 18
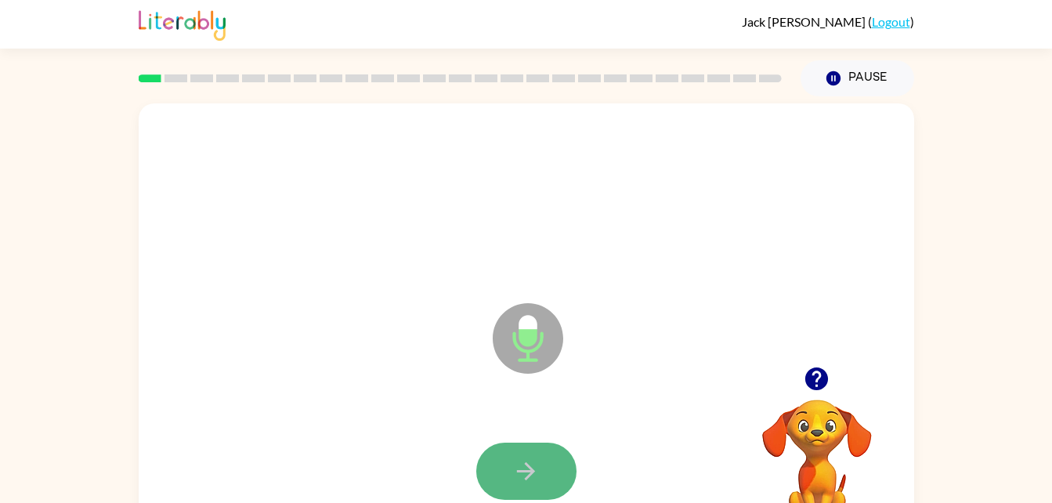
click at [532, 472] on icon "button" at bounding box center [526, 471] width 18 height 18
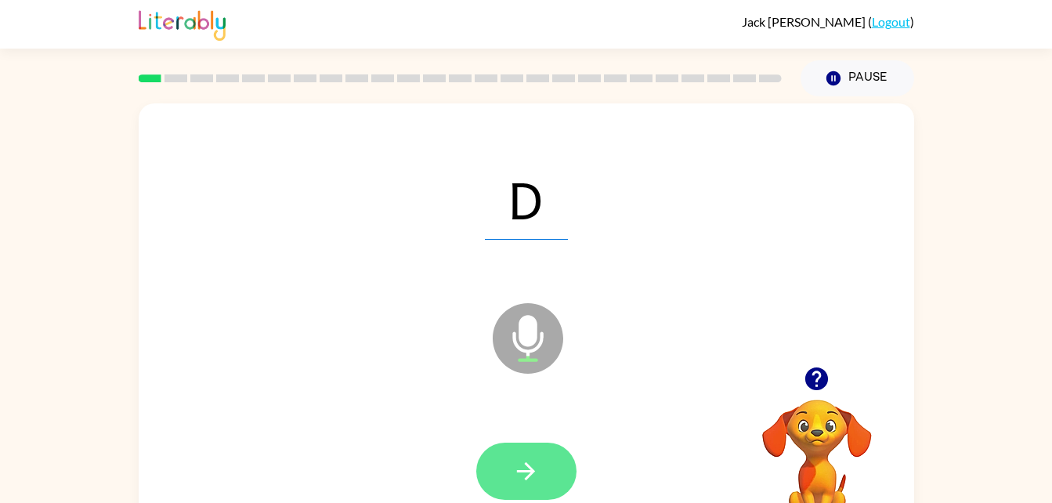
click at [507, 479] on button "button" at bounding box center [526, 471] width 100 height 57
click at [532, 482] on icon "button" at bounding box center [525, 470] width 27 height 27
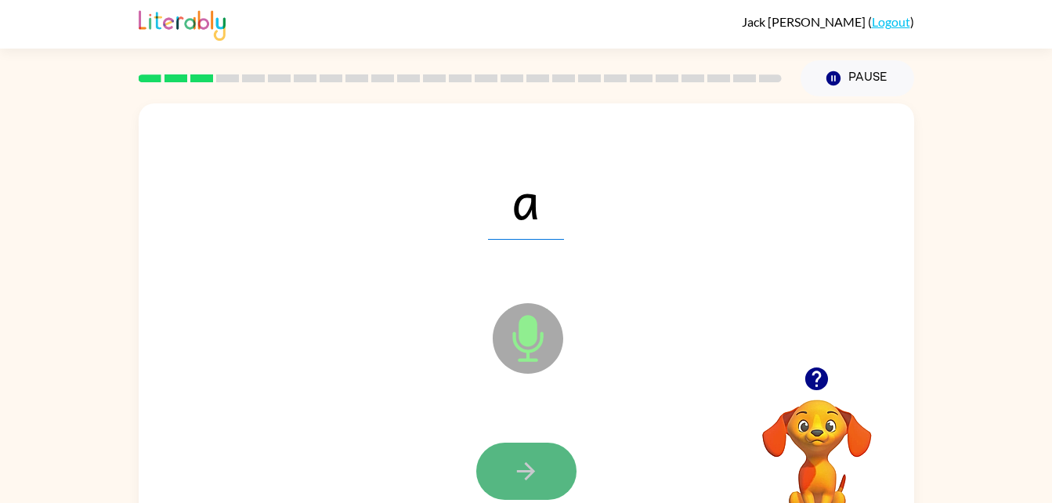
click at [541, 466] on button "button" at bounding box center [526, 471] width 100 height 57
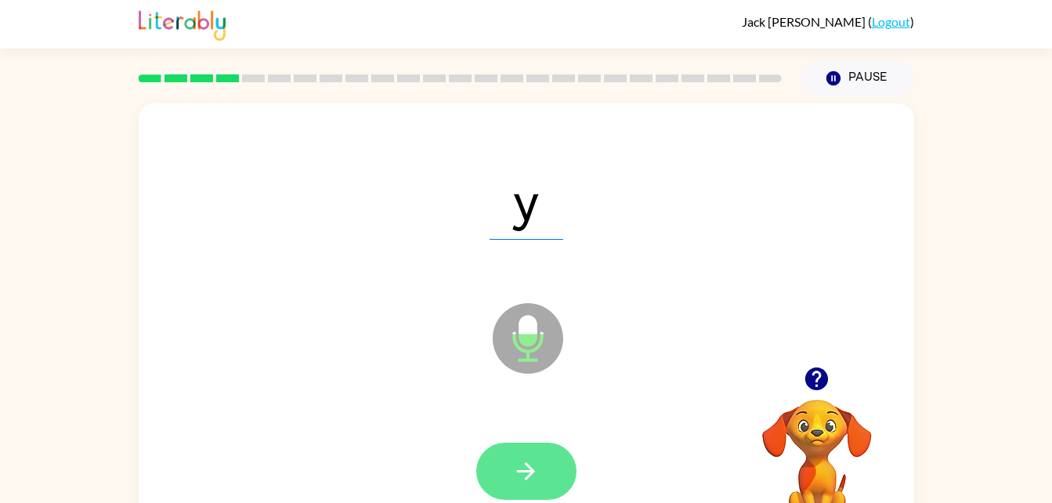
click at [534, 472] on icon "button" at bounding box center [526, 471] width 18 height 18
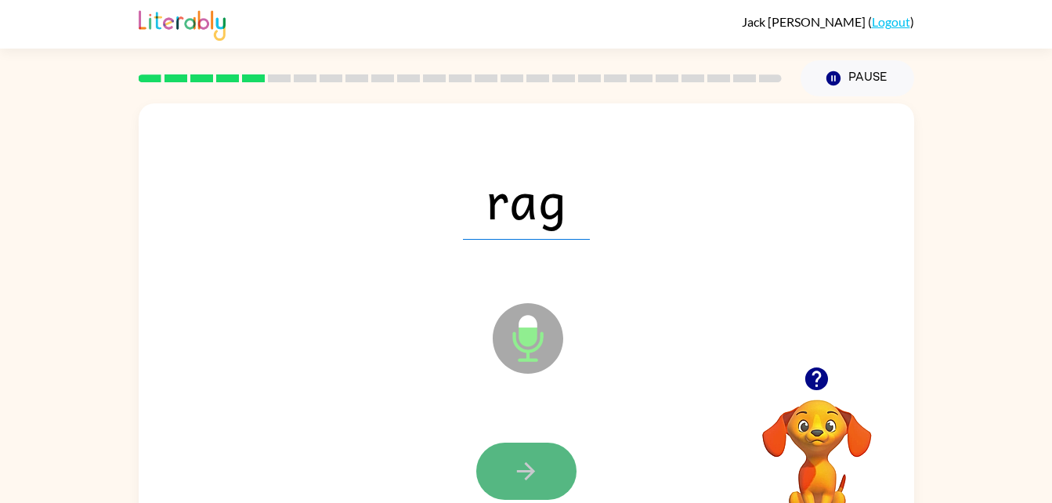
click at [534, 466] on icon "button" at bounding box center [525, 470] width 27 height 27
drag, startPoint x: 534, startPoint y: 466, endPoint x: 494, endPoint y: 465, distance: 40.0
click at [494, 465] on button "button" at bounding box center [526, 471] width 100 height 57
click at [544, 470] on button "button" at bounding box center [526, 471] width 100 height 57
click at [535, 474] on icon "button" at bounding box center [525, 470] width 27 height 27
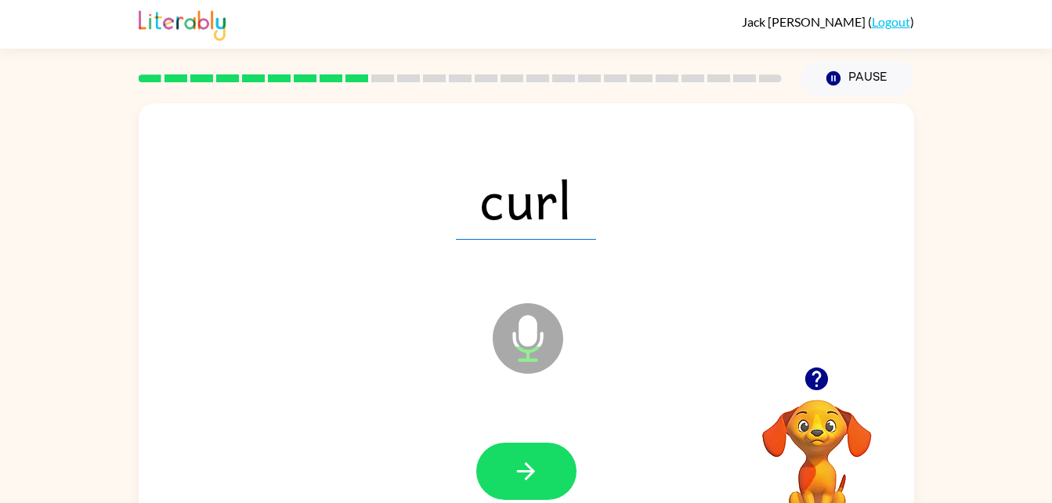
drag, startPoint x: 535, startPoint y: 474, endPoint x: 506, endPoint y: 476, distance: 29.1
click at [506, 476] on button "button" at bounding box center [526, 471] width 100 height 57
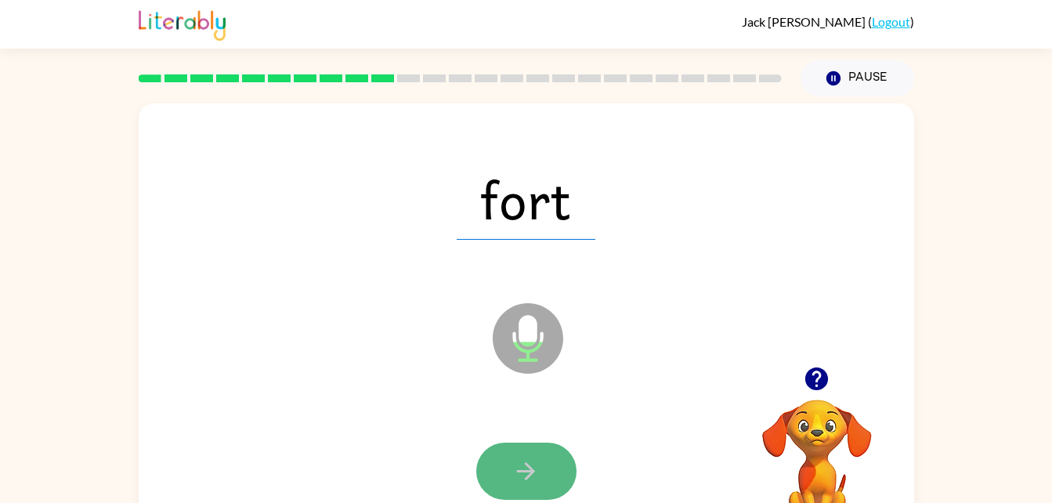
drag, startPoint x: 506, startPoint y: 476, endPoint x: 481, endPoint y: 474, distance: 25.2
click at [481, 474] on button "button" at bounding box center [526, 471] width 100 height 57
click at [514, 472] on icon "button" at bounding box center [525, 470] width 27 height 27
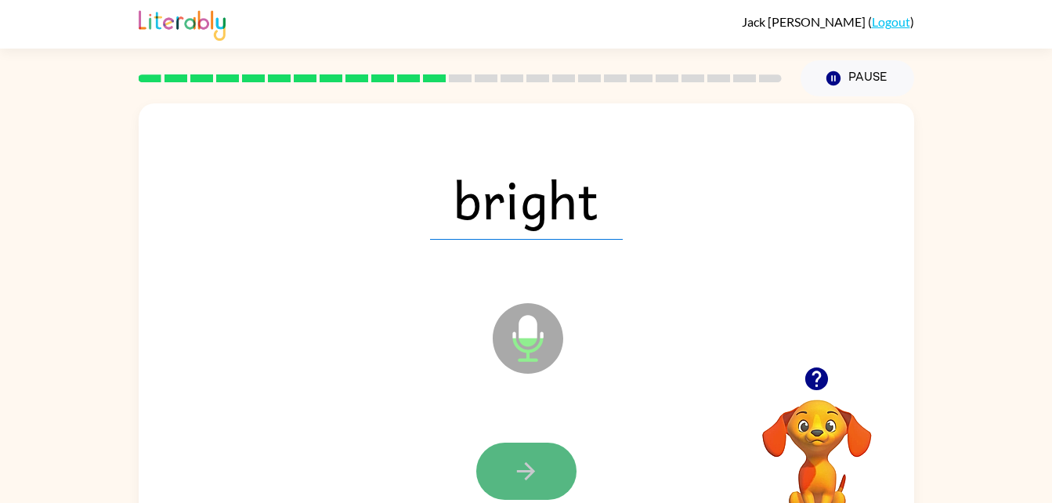
click at [507, 472] on button "button" at bounding box center [526, 471] width 100 height 57
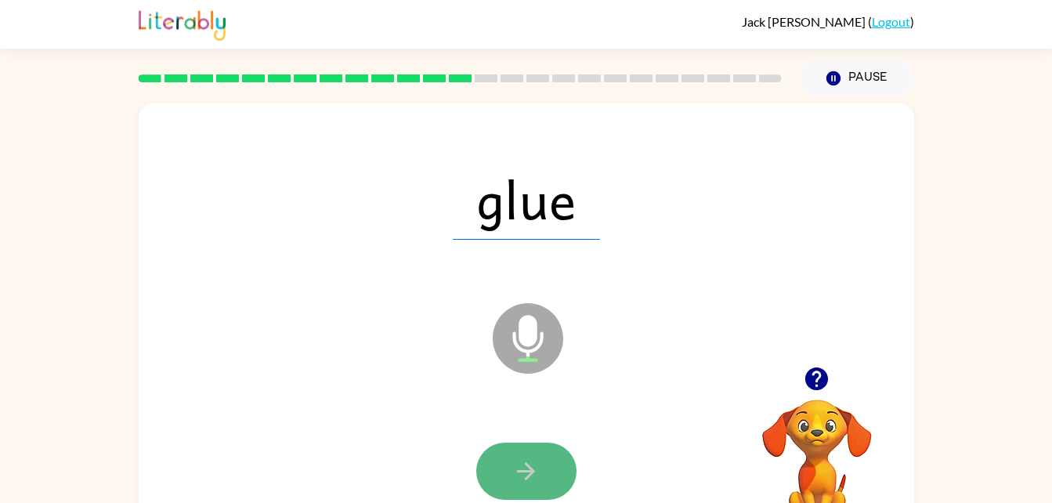
click at [512, 471] on button "button" at bounding box center [526, 471] width 100 height 57
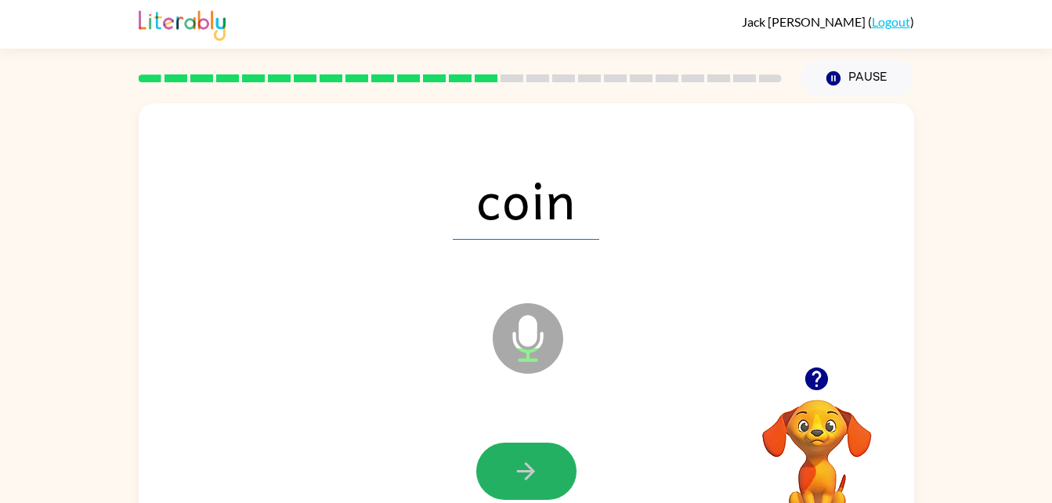
click at [512, 471] on button "button" at bounding box center [526, 471] width 100 height 57
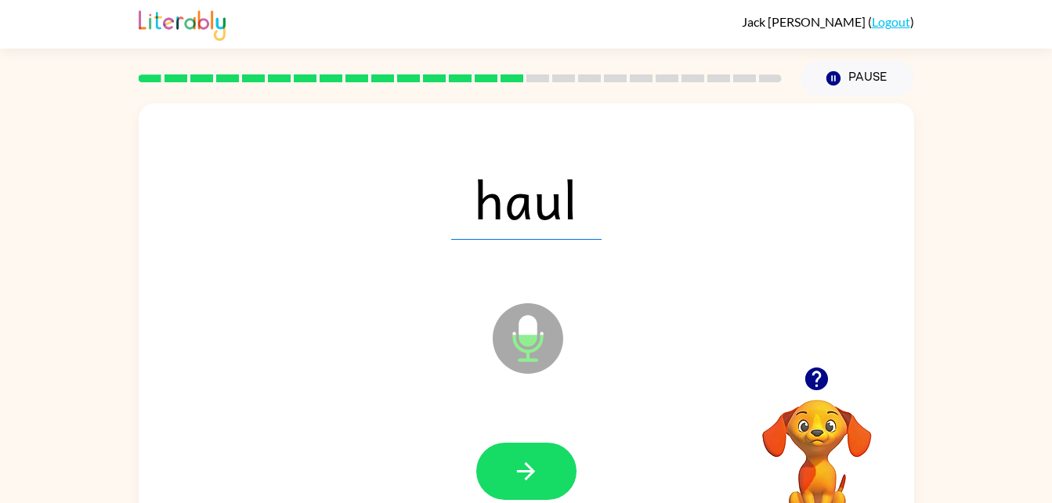
click at [512, 471] on button "button" at bounding box center [526, 471] width 100 height 57
drag, startPoint x: 512, startPoint y: 472, endPoint x: 488, endPoint y: 470, distance: 23.6
click at [488, 470] on button "button" at bounding box center [526, 471] width 100 height 57
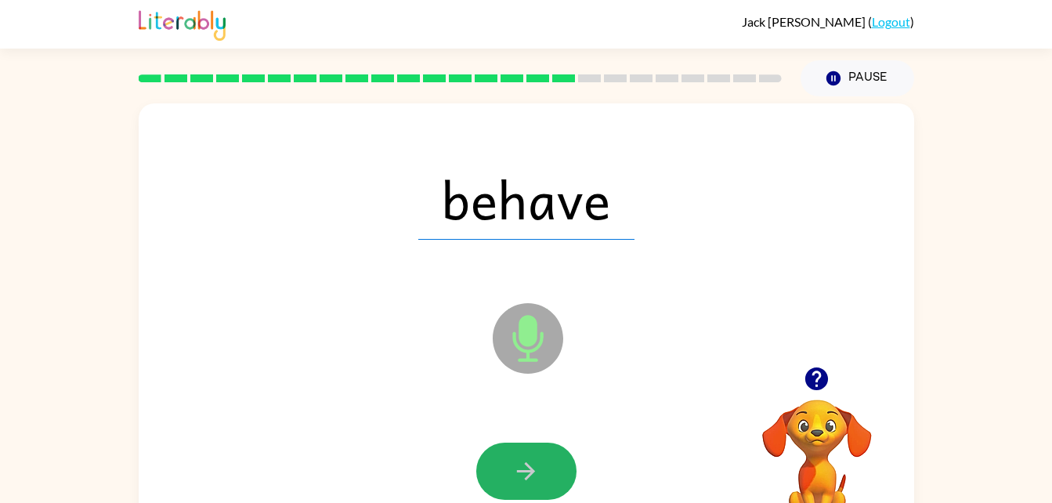
click at [515, 472] on icon "button" at bounding box center [525, 470] width 27 height 27
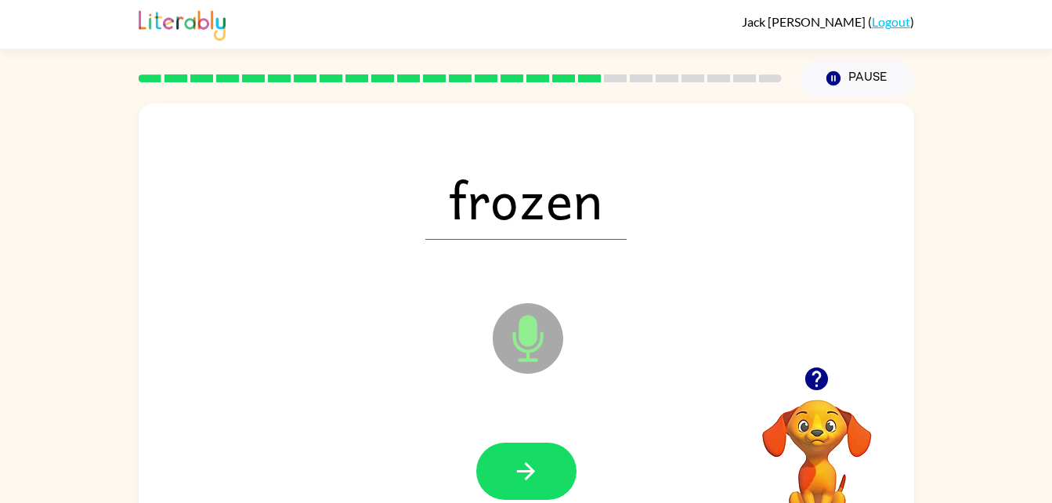
click at [515, 472] on icon "button" at bounding box center [525, 470] width 27 height 27
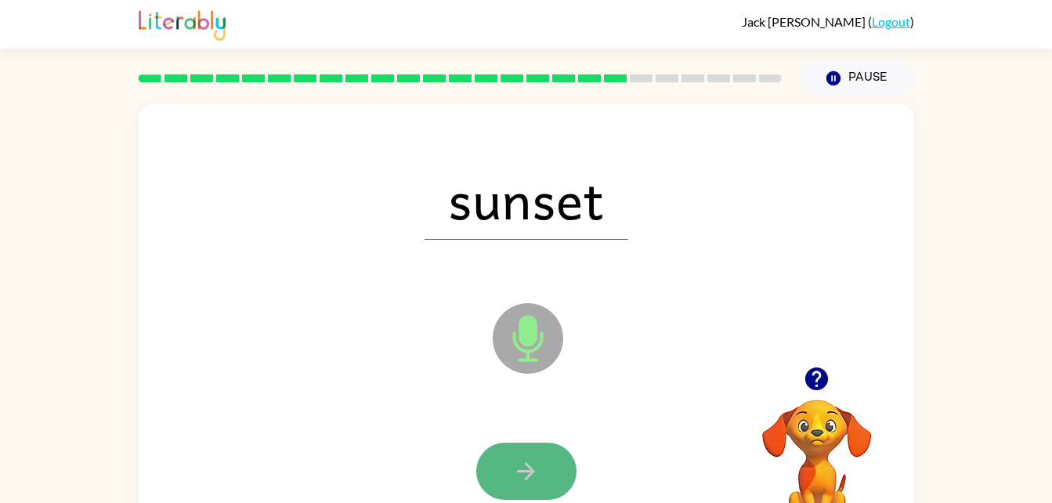
click at [509, 469] on button "button" at bounding box center [526, 471] width 100 height 57
drag, startPoint x: 509, startPoint y: 469, endPoint x: 496, endPoint y: 465, distance: 13.9
click at [496, 465] on button "button" at bounding box center [526, 471] width 100 height 57
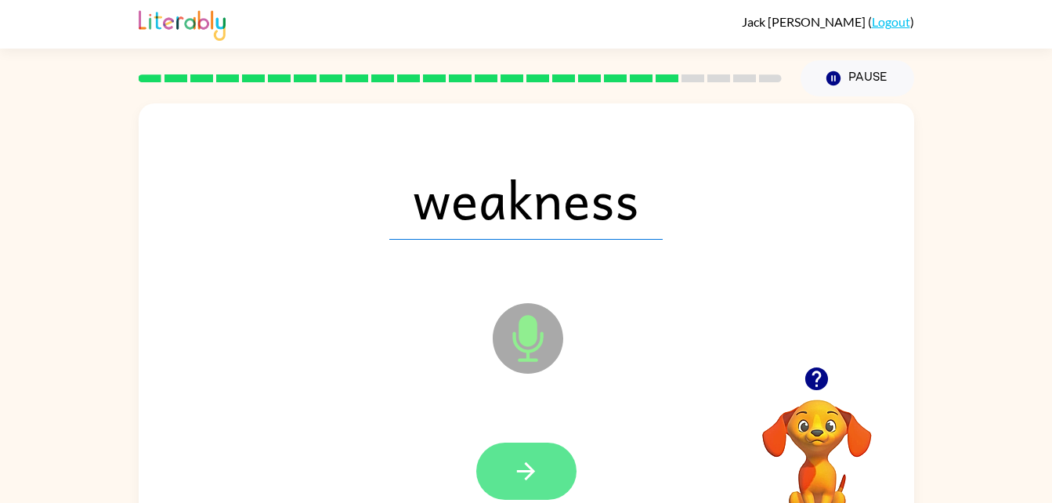
click at [524, 468] on icon "button" at bounding box center [525, 470] width 27 height 27
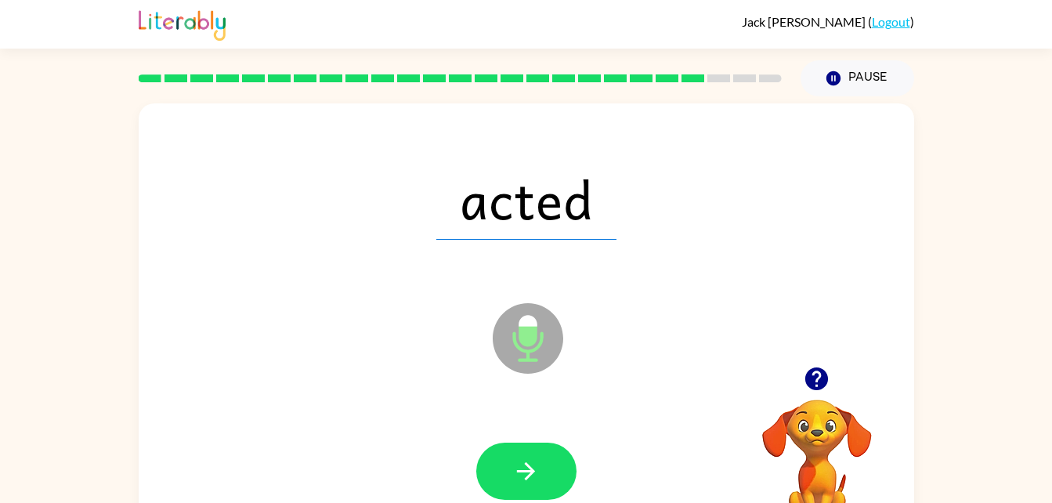
click at [524, 468] on icon "button" at bounding box center [525, 470] width 27 height 27
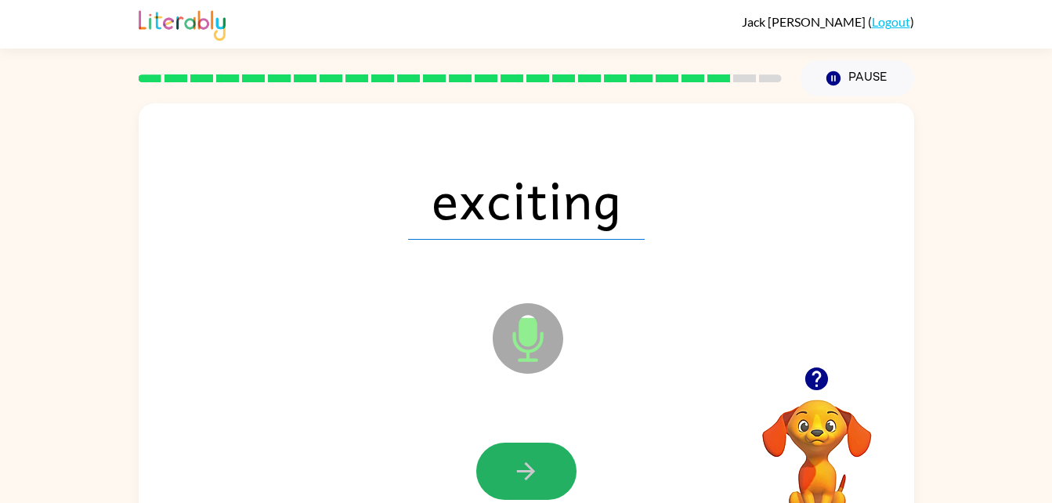
click at [524, 468] on icon "button" at bounding box center [525, 470] width 27 height 27
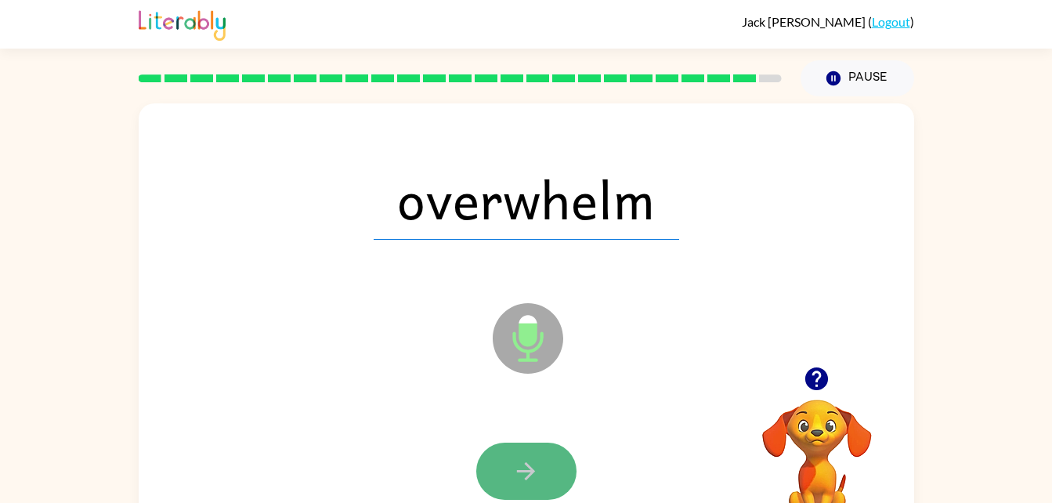
click at [525, 462] on icon "button" at bounding box center [525, 470] width 27 height 27
